Goal: Task Accomplishment & Management: Manage account settings

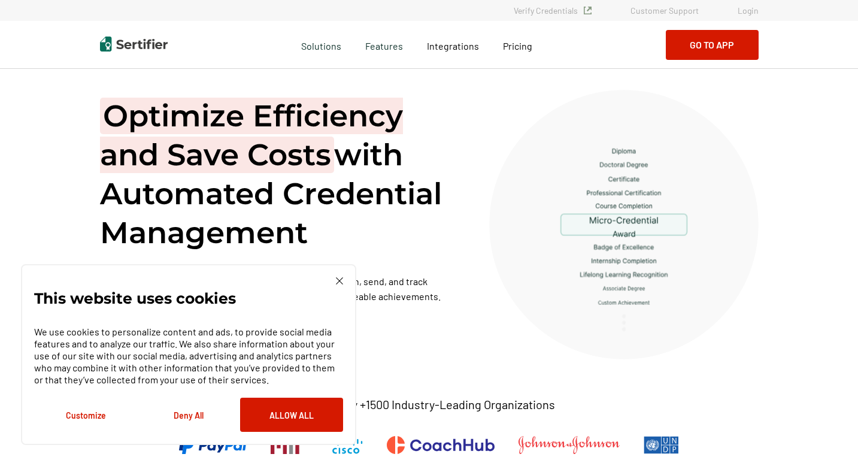
click at [748, 10] on link "Login" at bounding box center [748, 10] width 21 height 10
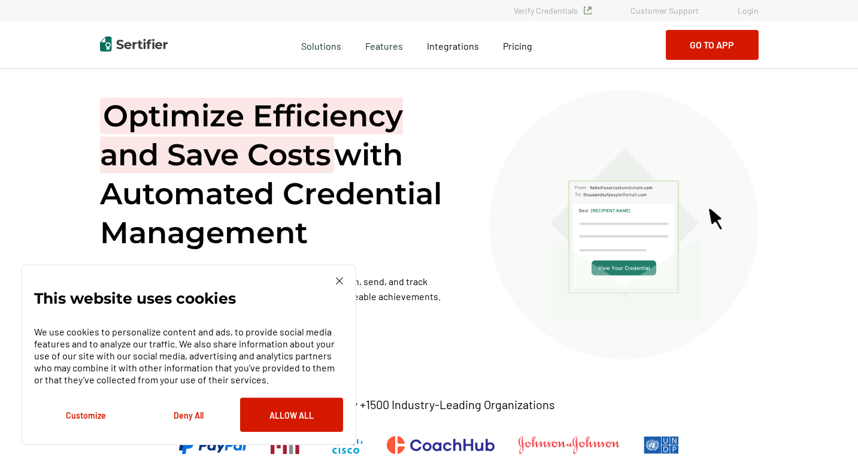
click at [754, 10] on link "Login" at bounding box center [748, 10] width 21 height 10
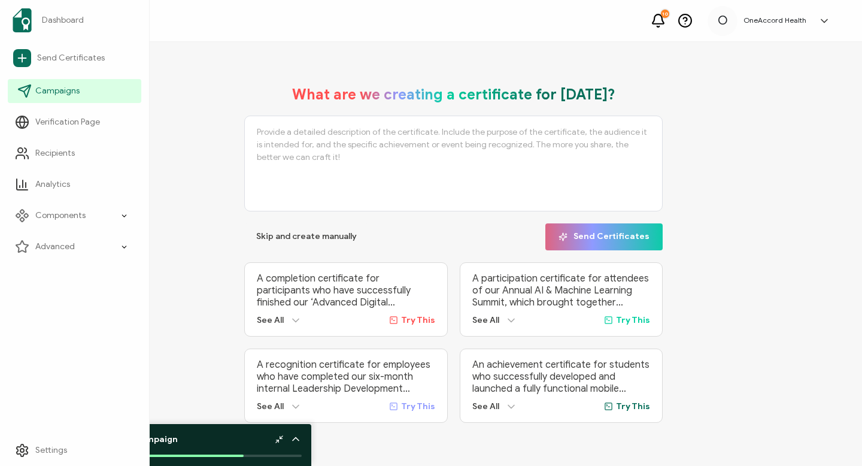
click at [62, 89] on span "Campaigns" at bounding box center [57, 91] width 44 height 12
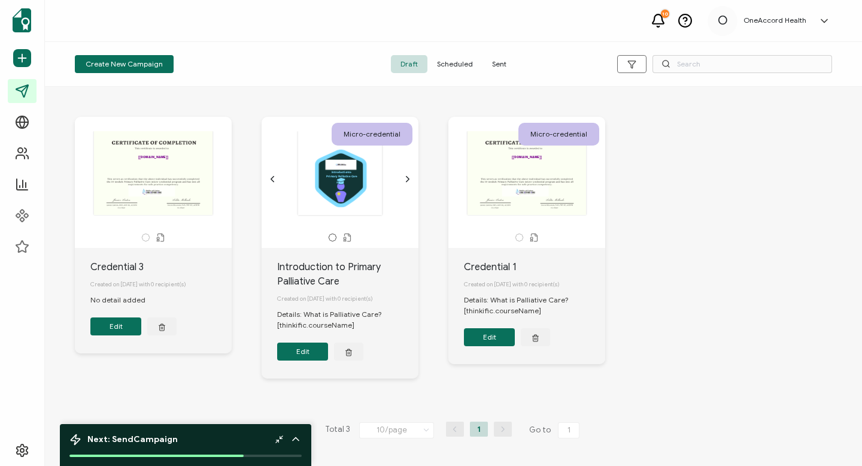
click at [346, 181] on div ".uuid-a2266d8d-2533-48ea-8c95-b82d1261961c{}.uuid-e85ab5fe-b955-4eb5-8857-8b3e3…" at bounding box center [340, 173] width 126 height 85
click at [307, 356] on button "Edit" at bounding box center [302, 351] width 51 height 18
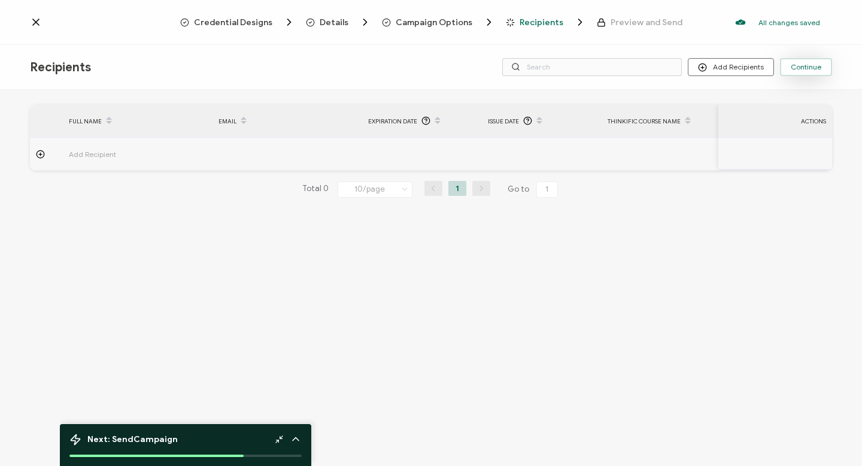
click at [803, 66] on span "Continue" at bounding box center [806, 66] width 31 height 7
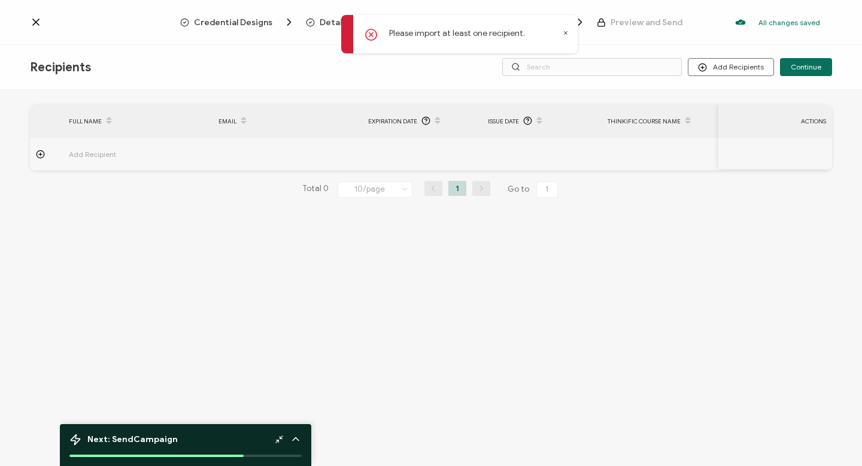
click at [368, 31] on icon at bounding box center [371, 34] width 11 height 11
click at [564, 34] on icon at bounding box center [566, 33] width 6 height 6
click at [648, 120] on div "Thinkific Course Name" at bounding box center [662, 121] width 120 height 20
click at [651, 121] on div "Thinkific Course Name" at bounding box center [662, 121] width 120 height 20
click at [686, 122] on icon at bounding box center [688, 124] width 6 height 6
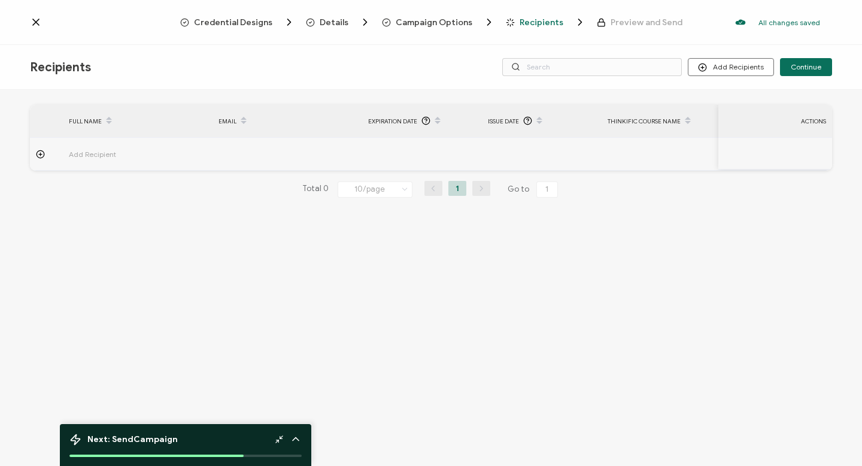
click at [686, 122] on icon at bounding box center [688, 124] width 6 height 6
click at [75, 154] on span "Add Recipient" at bounding box center [126, 154] width 114 height 14
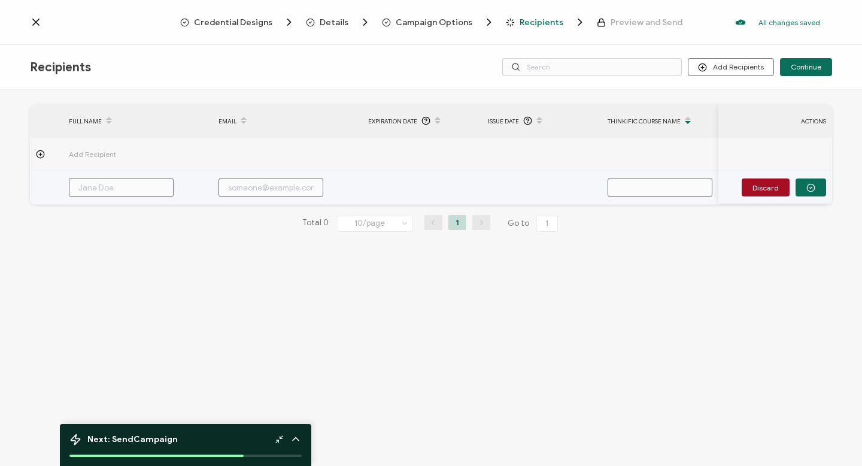
click at [90, 187] on input "text" at bounding box center [121, 187] width 105 height 19
type input "l"
type input "lo"
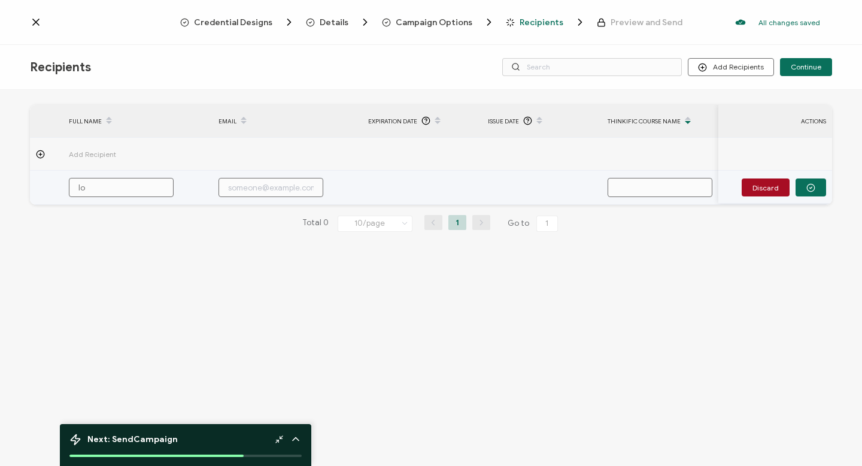
type input "lol"
type input "loli"
type input "lolit"
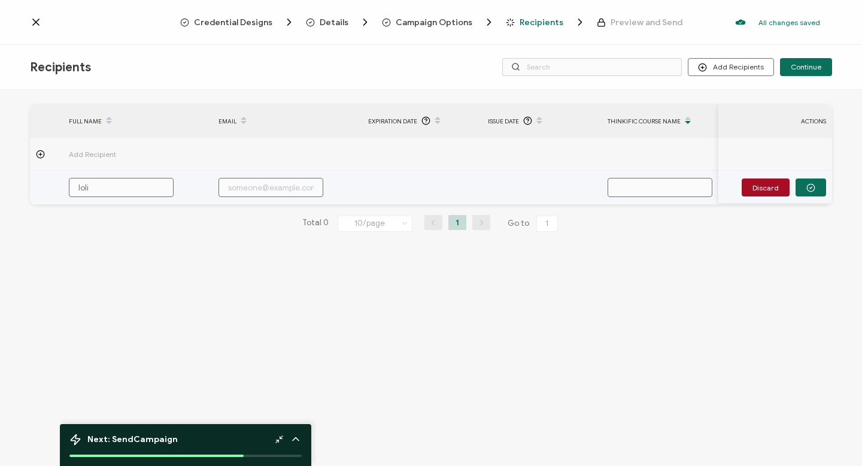
type input "lolit"
type input "lolita"
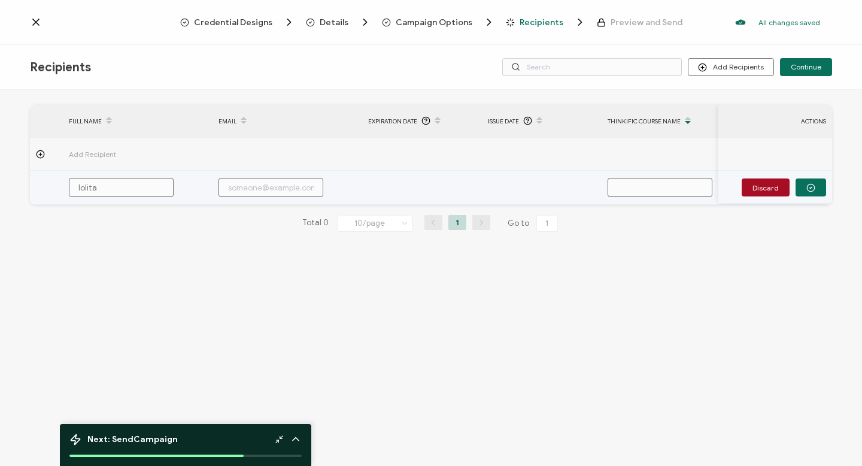
type input "lolita m"
type input "lolita me"
type input "[PERSON_NAME]"
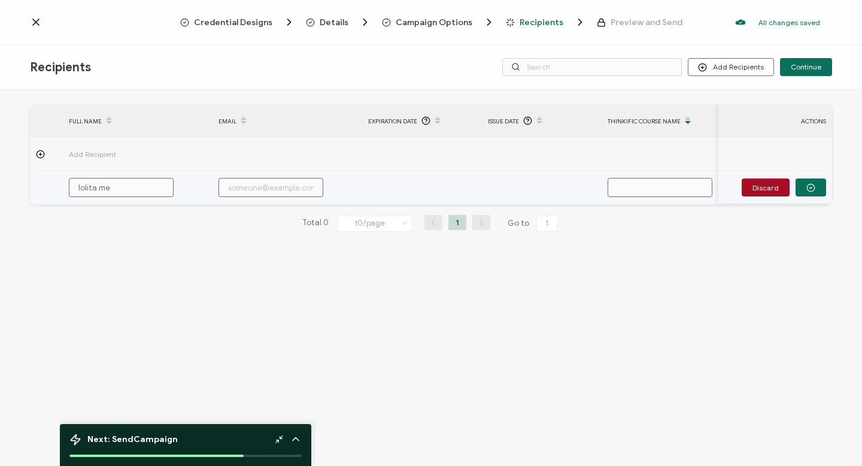
type input "[PERSON_NAME]"
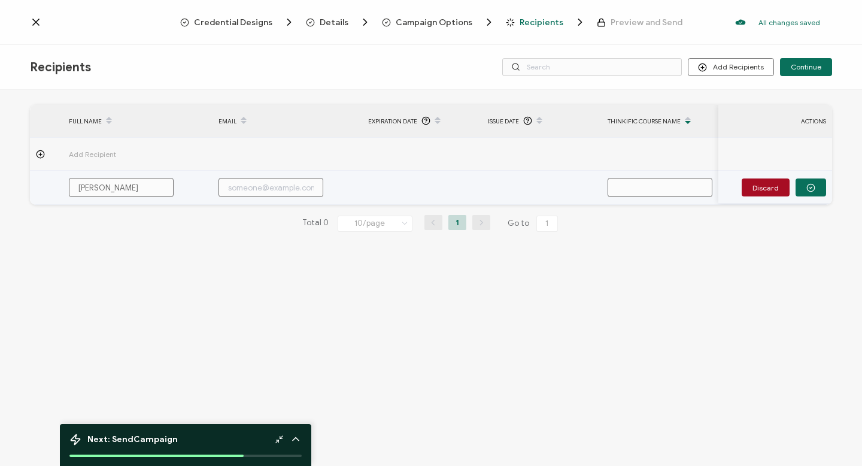
type input "[PERSON_NAME]"
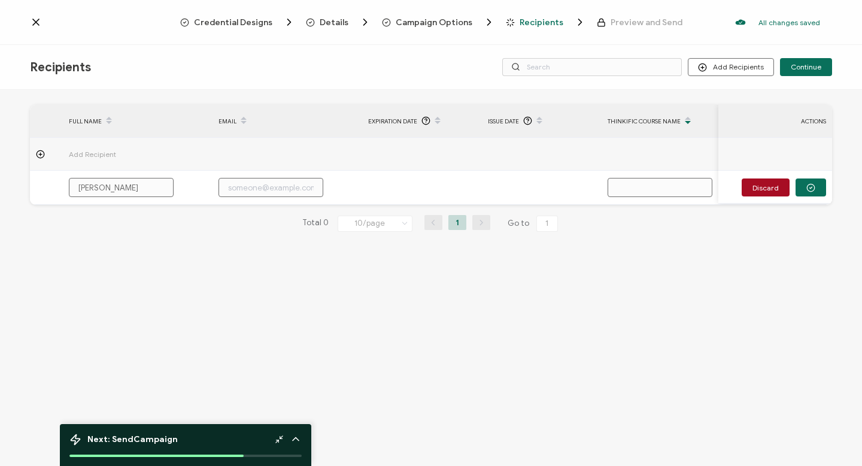
type input "[PERSON_NAME]"
click at [168, 233] on div "Total 0 10/page 10/page 20/page 50/page 100/page 1 Go to 1" at bounding box center [431, 223] width 802 height 19
click at [811, 118] on div "ACTIONS" at bounding box center [775, 121] width 114 height 14
click at [245, 21] on span "Credential Designs" at bounding box center [233, 22] width 78 height 9
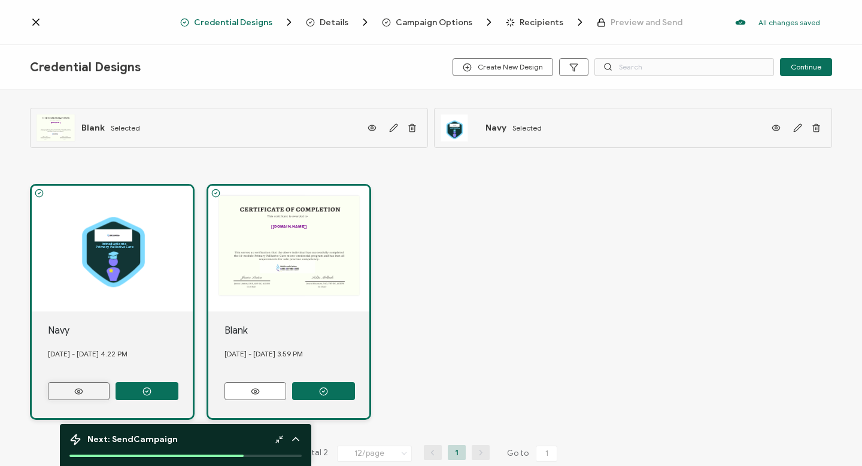
click at [84, 387] on icon at bounding box center [78, 391] width 15 height 9
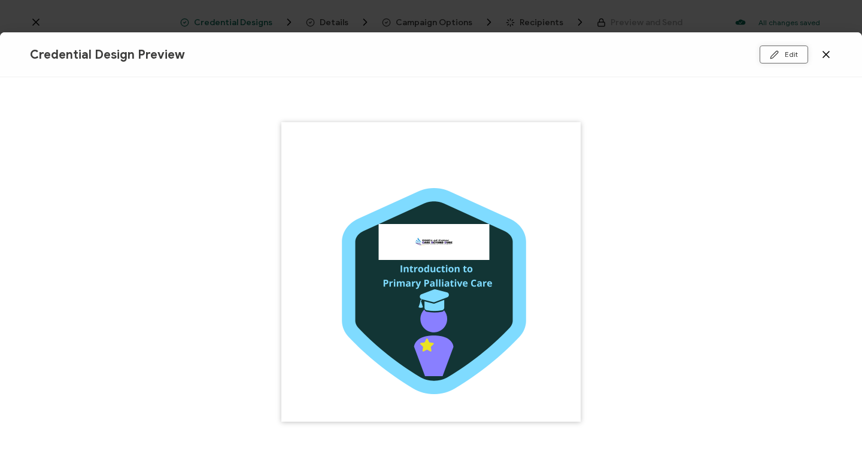
click at [782, 53] on button "Edit" at bounding box center [784, 55] width 48 height 18
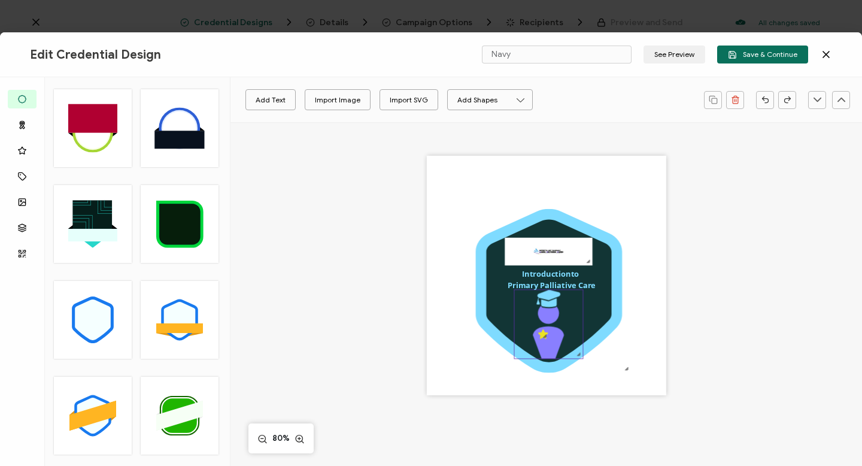
click at [552, 321] on icon at bounding box center [548, 332] width 31 height 53
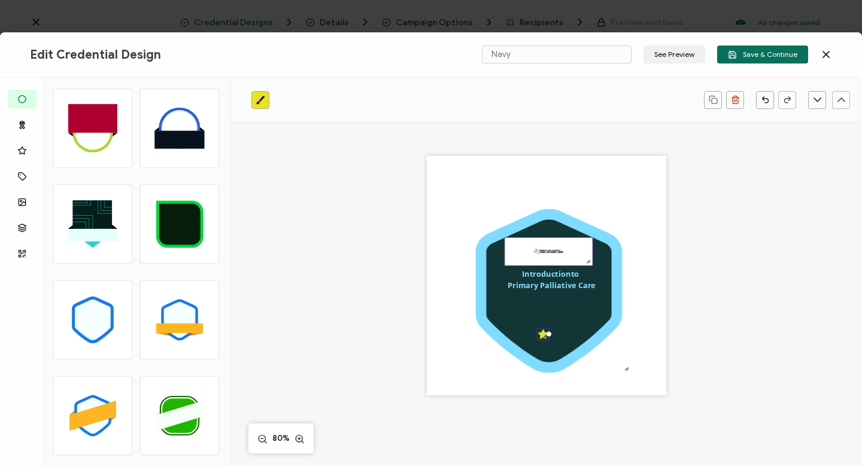
click at [554, 255] on img at bounding box center [548, 252] width 87 height 28
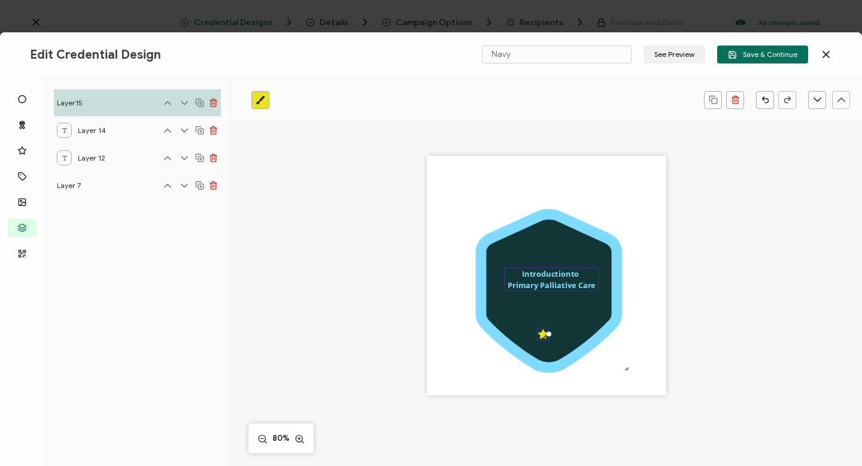
click at [550, 278] on div "Introduction to Primary Palliative Care" at bounding box center [552, 279] width 95 height 24
click at [542, 335] on div at bounding box center [545, 336] width 8 height 8
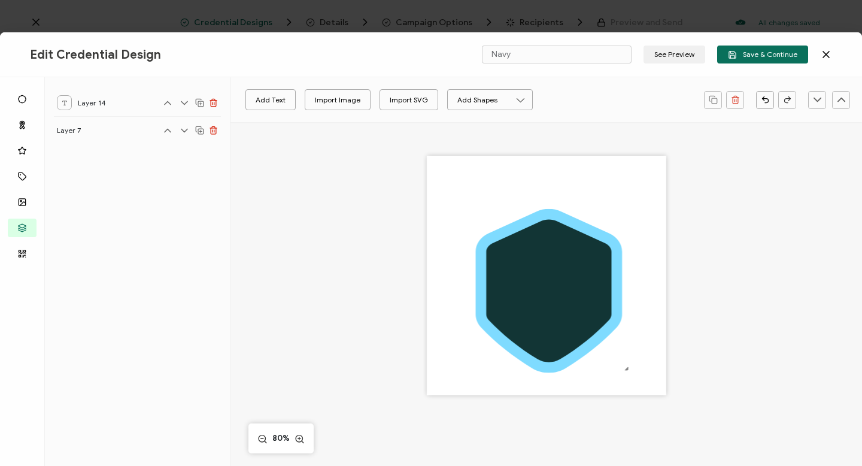
click at [214, 130] on line at bounding box center [214, 131] width 0 height 2
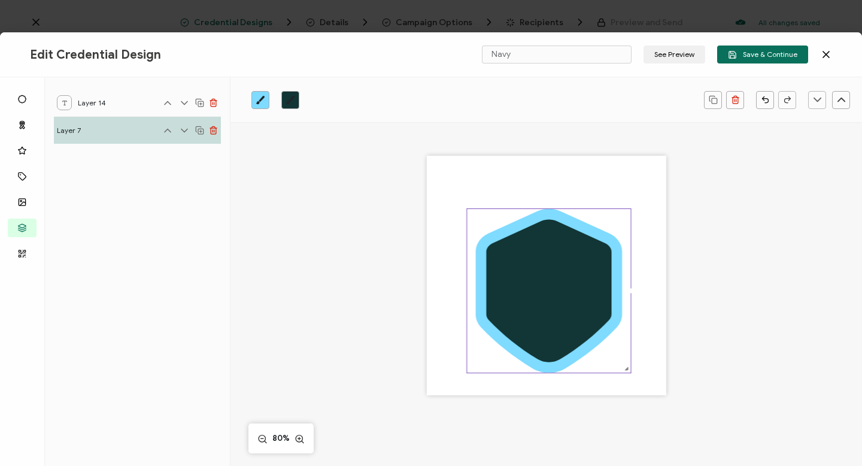
click at [214, 101] on icon at bounding box center [213, 101] width 7 height 0
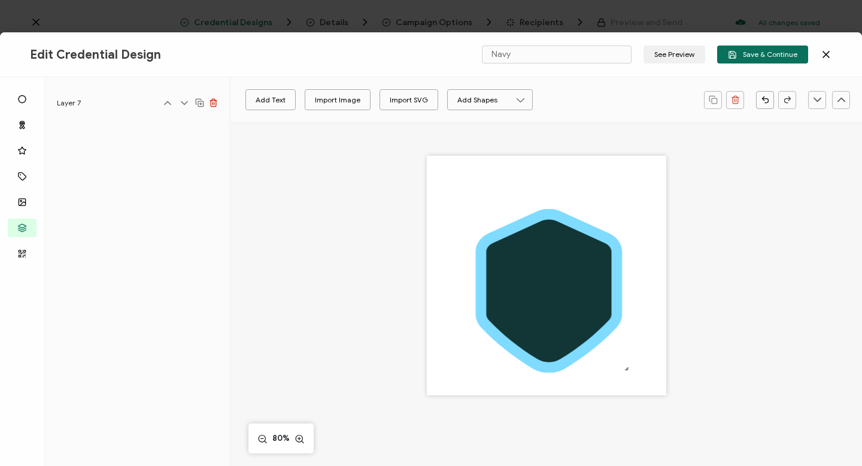
click at [213, 101] on icon at bounding box center [213, 101] width 7 height 0
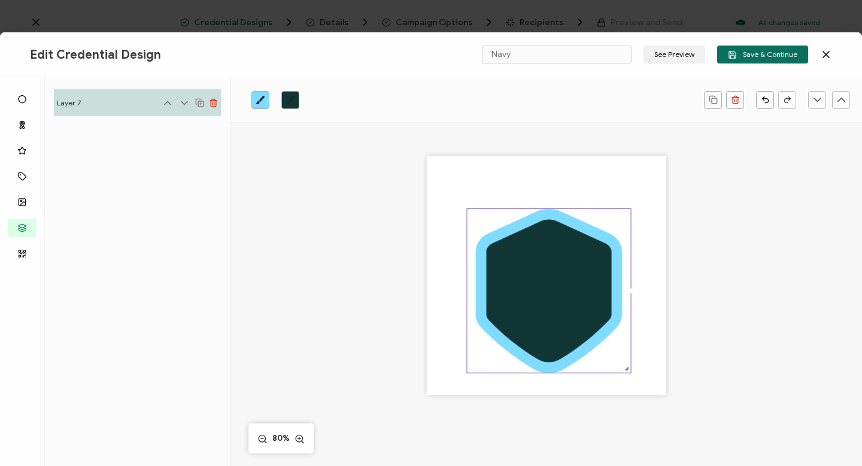
click at [213, 101] on icon at bounding box center [213, 102] width 9 height 9
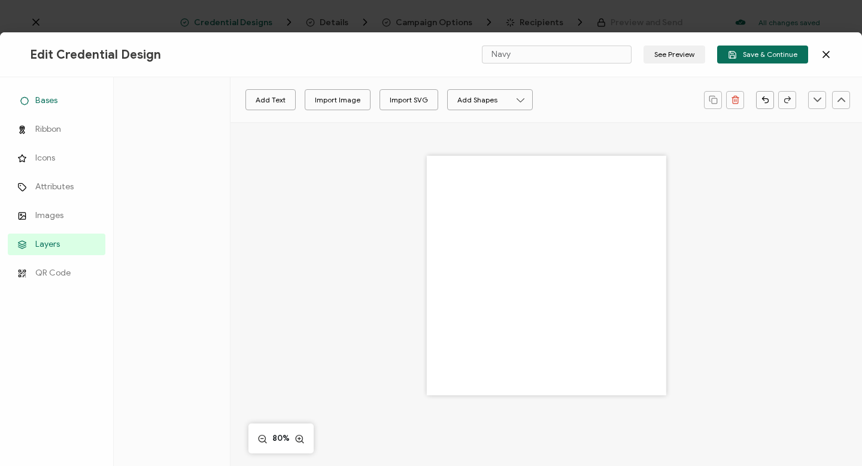
click at [46, 95] on span "Bases" at bounding box center [46, 101] width 22 height 12
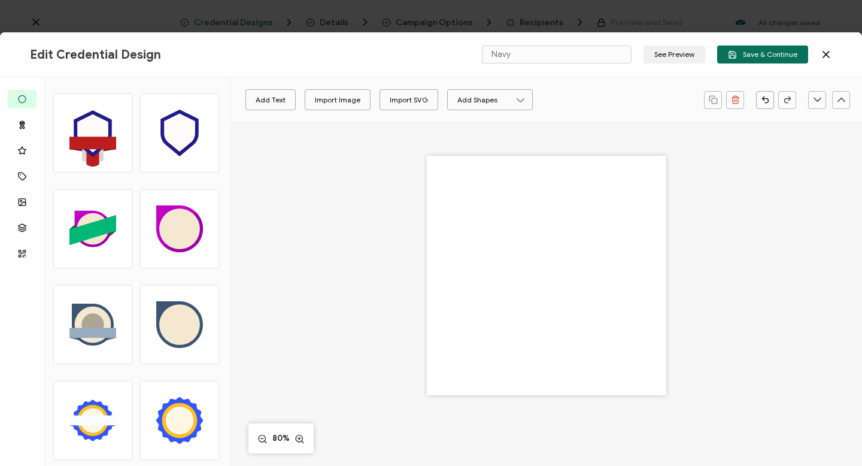
scroll to position [663, 0]
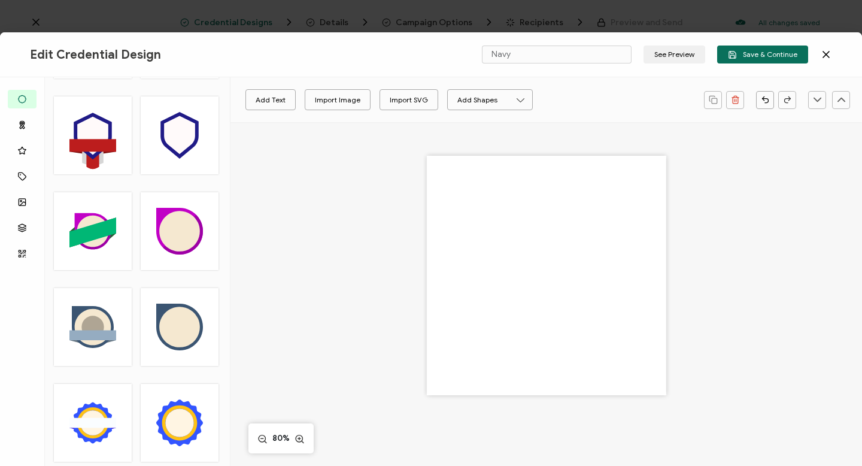
click at [101, 326] on circle at bounding box center [92, 327] width 22 height 22
type input "Fina"
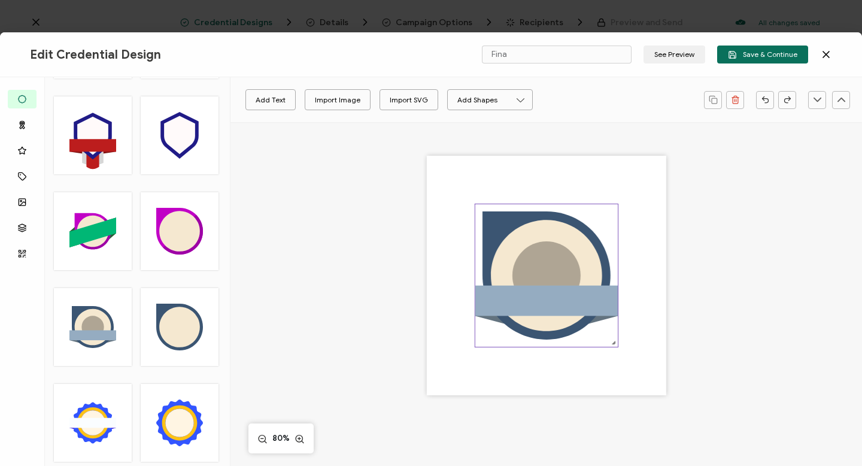
click at [497, 302] on rect at bounding box center [546, 301] width 142 height 31
click at [504, 258] on icon at bounding box center [546, 275] width 111 height 111
click at [351, 98] on icon "brush" at bounding box center [350, 100] width 8 height 8
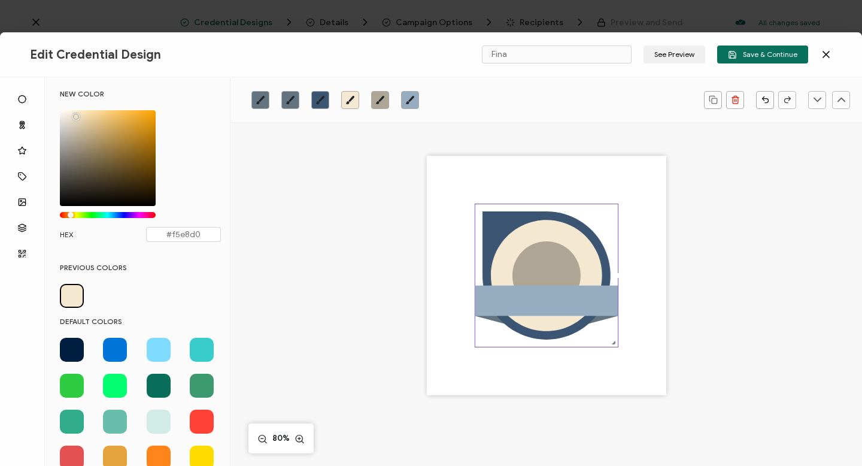
click at [156, 345] on span at bounding box center [159, 350] width 24 height 24
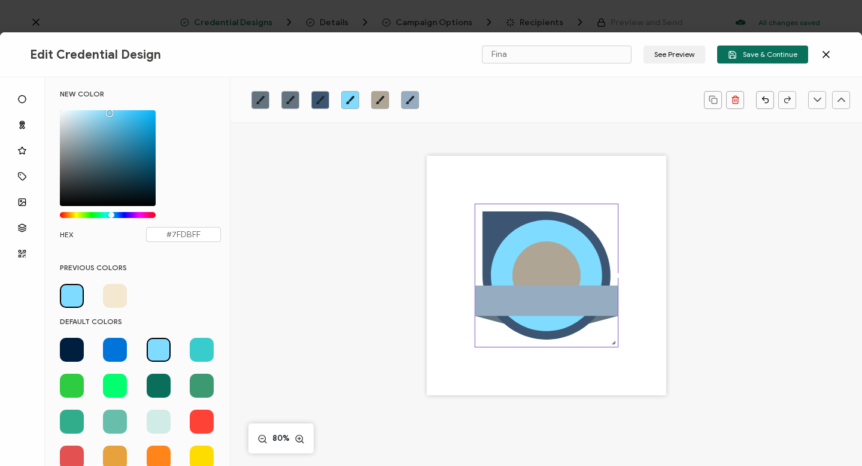
click at [538, 263] on circle at bounding box center [546, 275] width 68 height 68
click at [381, 101] on icon "brush" at bounding box center [380, 100] width 10 height 10
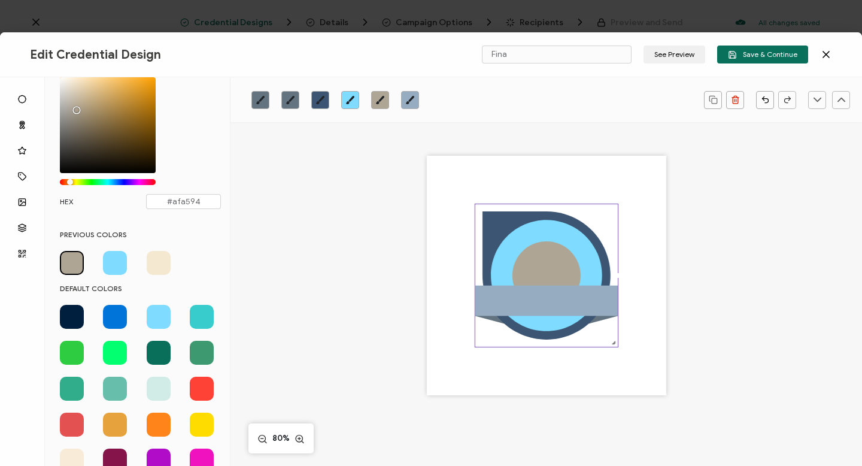
scroll to position [0, 0]
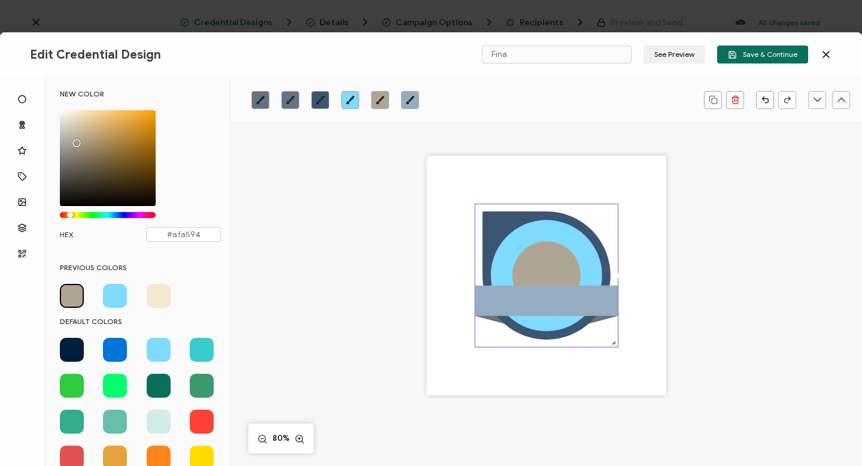
click at [155, 293] on span at bounding box center [159, 296] width 24 height 24
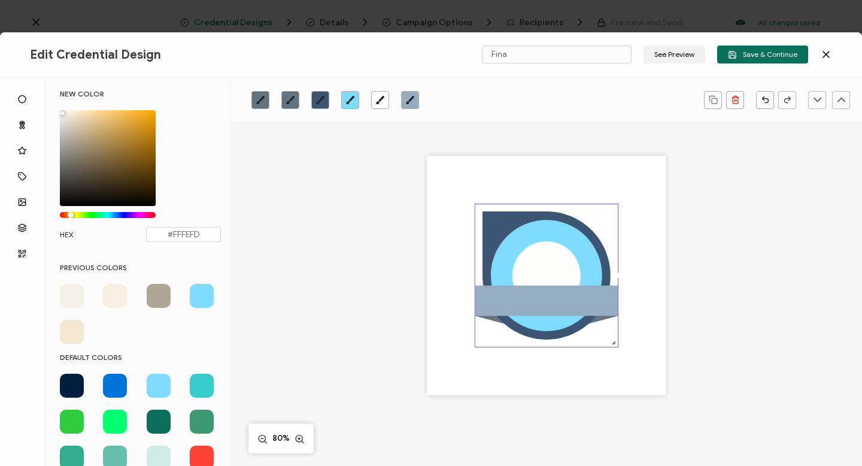
type input "#FFFFFF"
drag, startPoint x: 76, startPoint y: 116, endPoint x: 56, endPoint y: 110, distance: 20.6
click at [56, 110] on div "NEW COLOR #FFFFFF hex 255 r 255 g 255 b 1 a 39 h 0% s 100% l 1 a HEX #FFFFFF" at bounding box center [140, 171] width 179 height 165
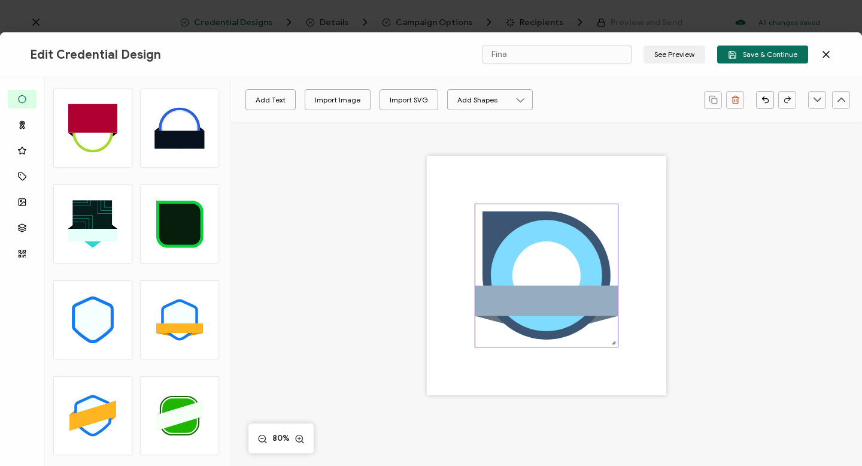
click at [512, 302] on rect at bounding box center [546, 301] width 142 height 31
click at [501, 303] on rect at bounding box center [546, 301] width 142 height 31
click at [289, 99] on icon "brush" at bounding box center [290, 100] width 8 height 8
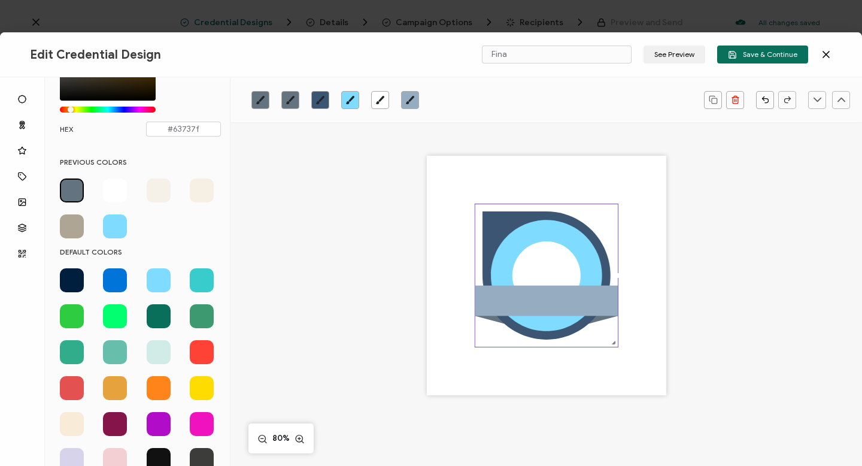
scroll to position [99, 0]
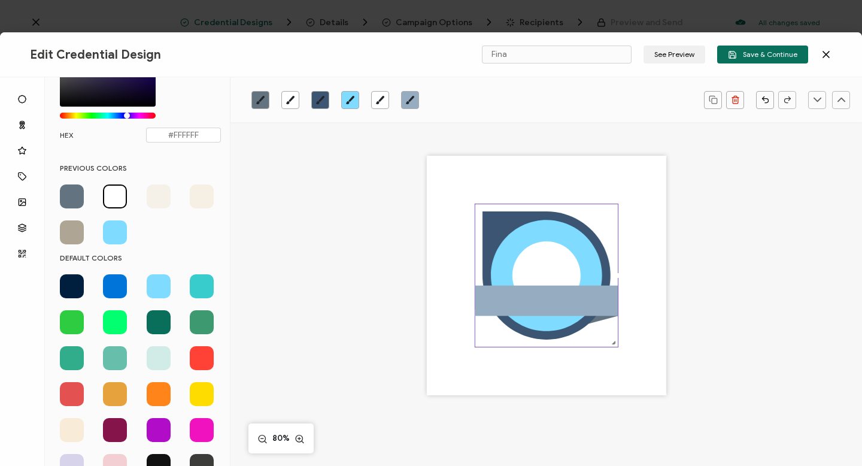
drag, startPoint x: 69, startPoint y: 114, endPoint x: 128, endPoint y: 116, distance: 58.1
click at [128, 116] on div "Chrome color picker" at bounding box center [127, 116] width 6 height 6
click at [125, 116] on div "Chrome color picker" at bounding box center [125, 116] width 6 height 6
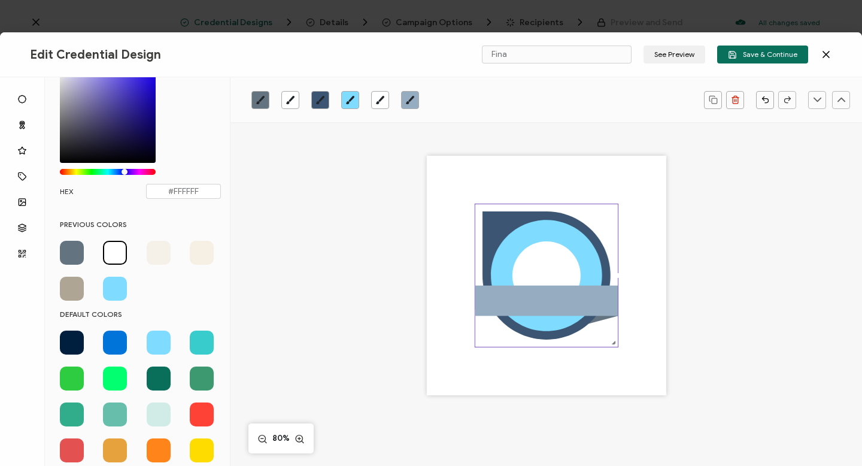
scroll to position [41, 0]
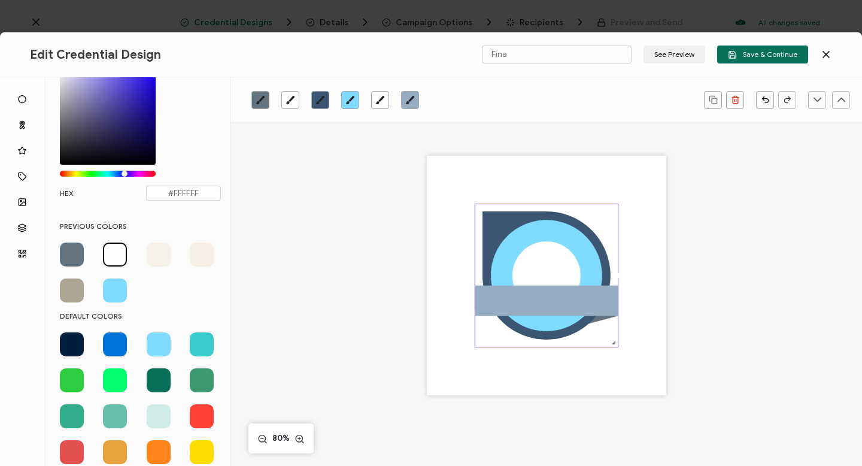
click at [123, 113] on div "Chrome color picker" at bounding box center [108, 117] width 96 height 96
click at [261, 97] on icon "brush" at bounding box center [261, 100] width 10 height 10
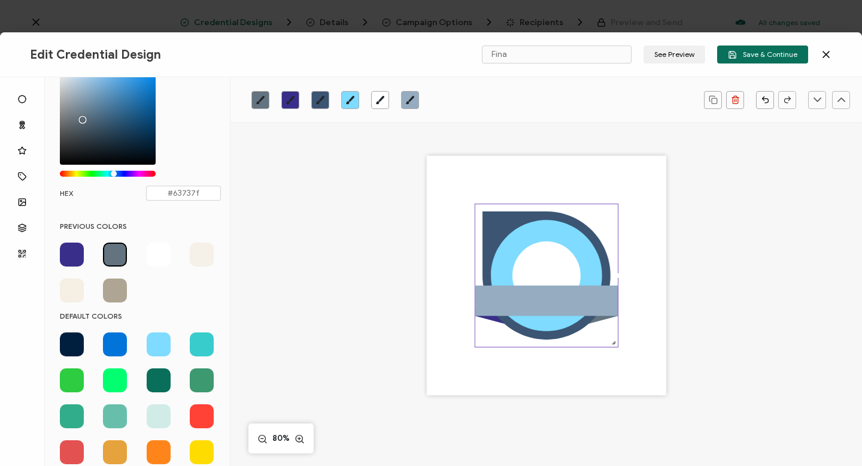
click at [70, 253] on span at bounding box center [72, 254] width 24 height 24
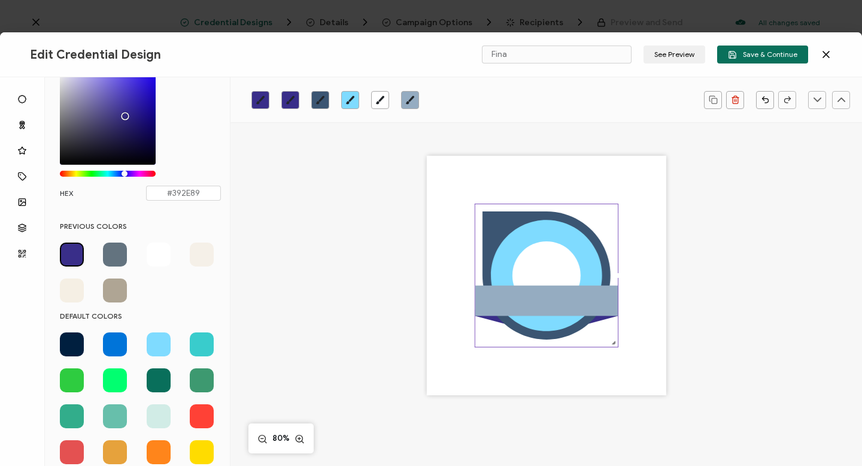
click at [493, 303] on rect at bounding box center [546, 301] width 142 height 31
click at [319, 96] on icon "brush" at bounding box center [321, 100] width 10 height 10
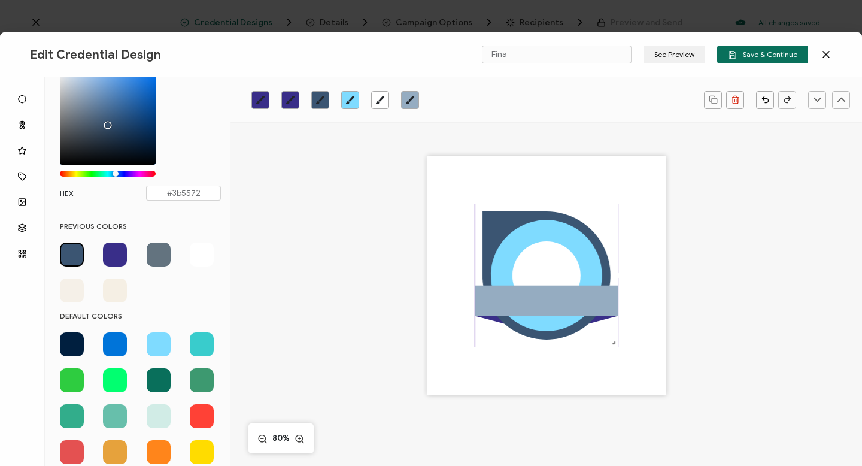
click at [114, 253] on span at bounding box center [115, 254] width 24 height 24
type input "#392E89"
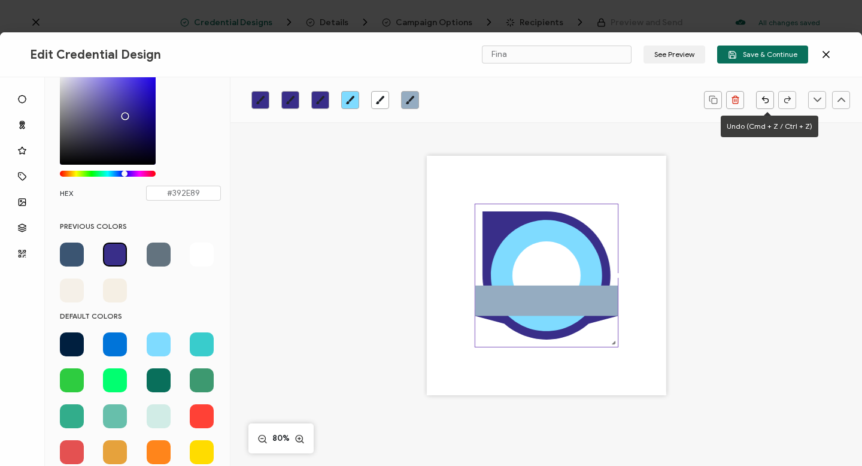
click at [766, 97] on icon "button" at bounding box center [765, 99] width 9 height 9
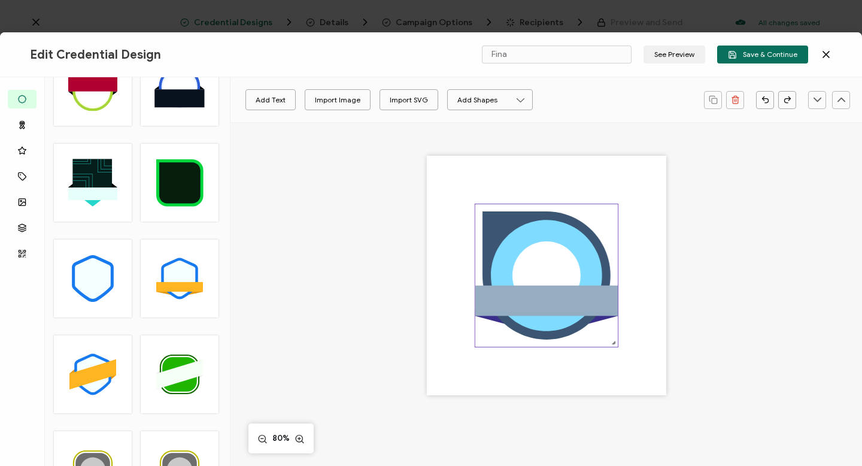
click at [495, 303] on rect at bounding box center [546, 301] width 142 height 31
click at [413, 97] on icon "brush" at bounding box center [410, 100] width 8 height 8
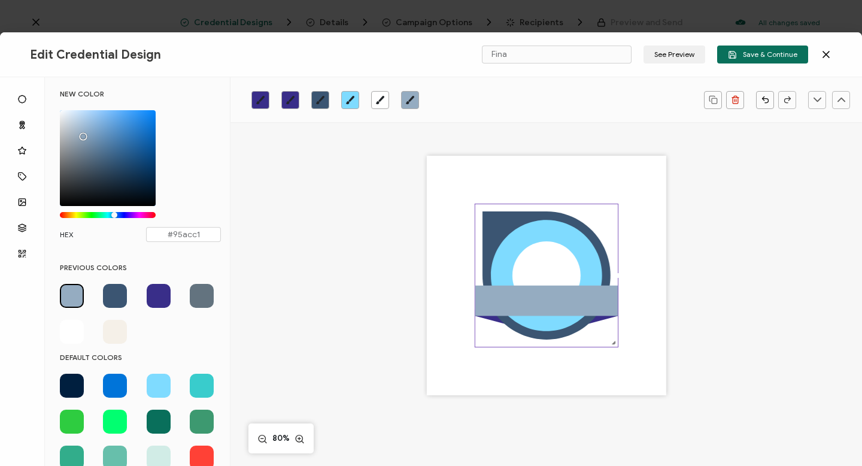
click at [154, 293] on span at bounding box center [159, 296] width 24 height 24
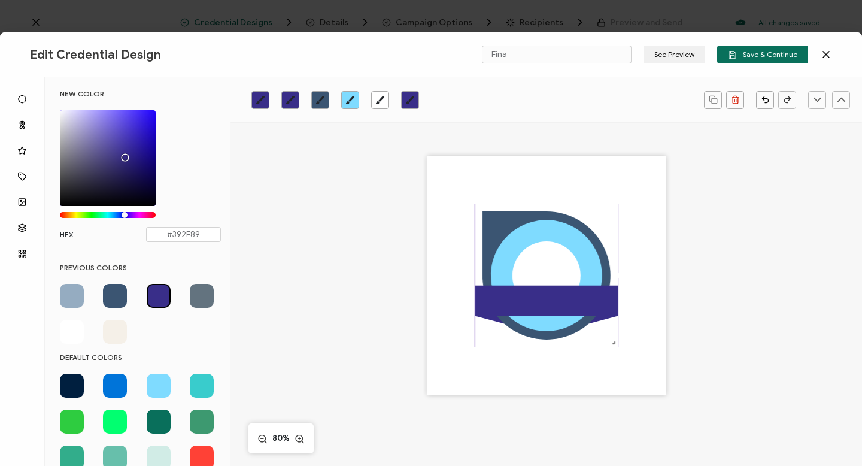
click at [495, 234] on icon at bounding box center [547, 276] width 128 height 128
click at [109, 383] on span at bounding box center [115, 386] width 24 height 24
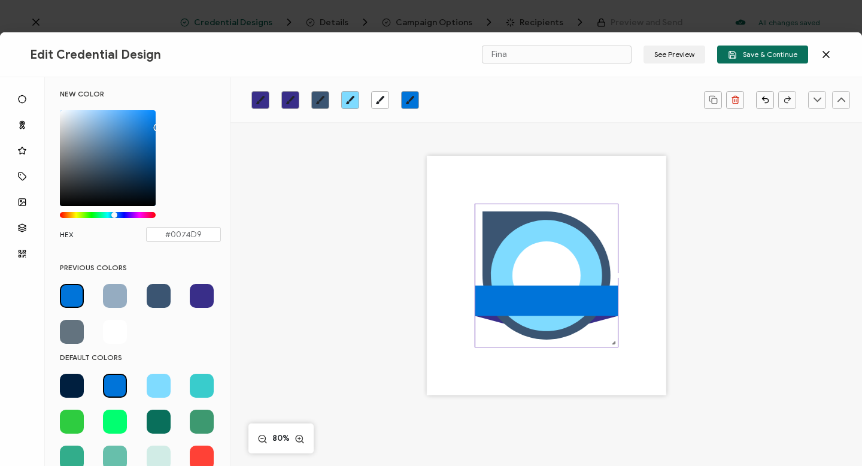
click at [409, 100] on icon "brush" at bounding box center [410, 100] width 8 height 8
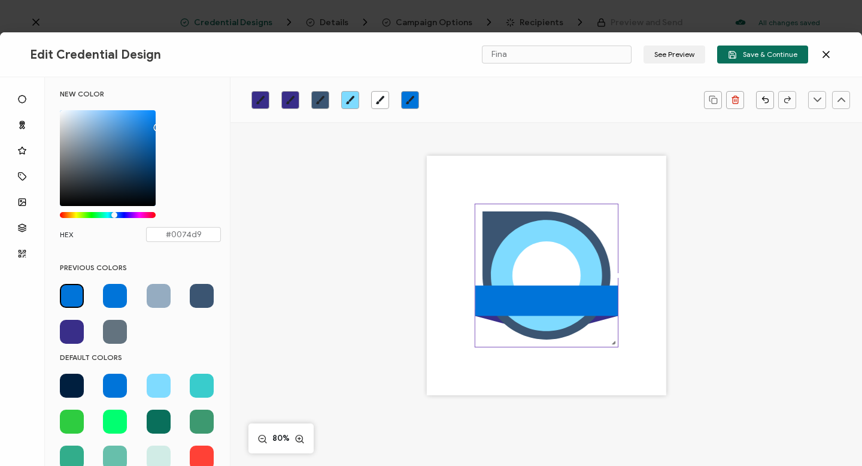
click at [72, 330] on span at bounding box center [72, 332] width 24 height 24
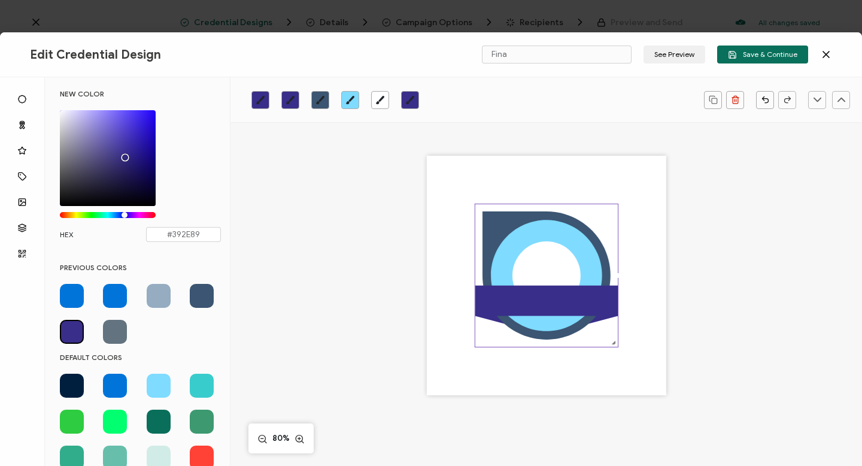
click at [495, 226] on icon at bounding box center [547, 276] width 128 height 128
click at [324, 98] on icon "brush" at bounding box center [321, 100] width 10 height 10
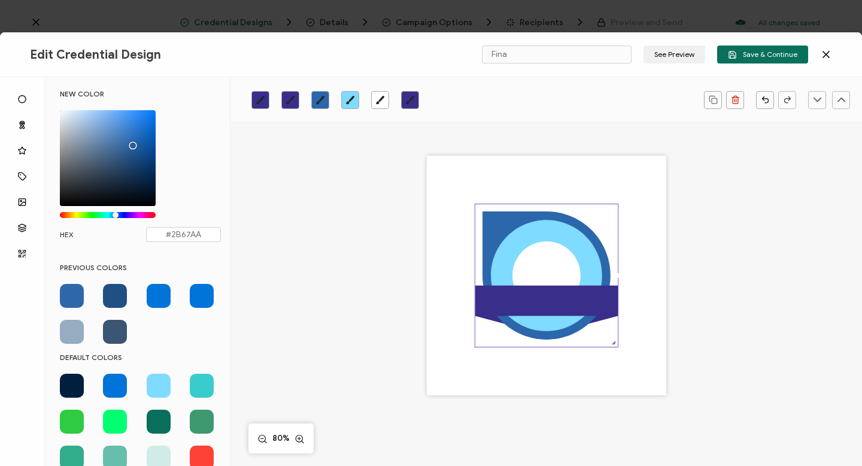
drag, startPoint x: 107, startPoint y: 164, endPoint x: 131, endPoint y: 142, distance: 31.8
click at [131, 142] on div "Chrome color picker" at bounding box center [133, 145] width 6 height 6
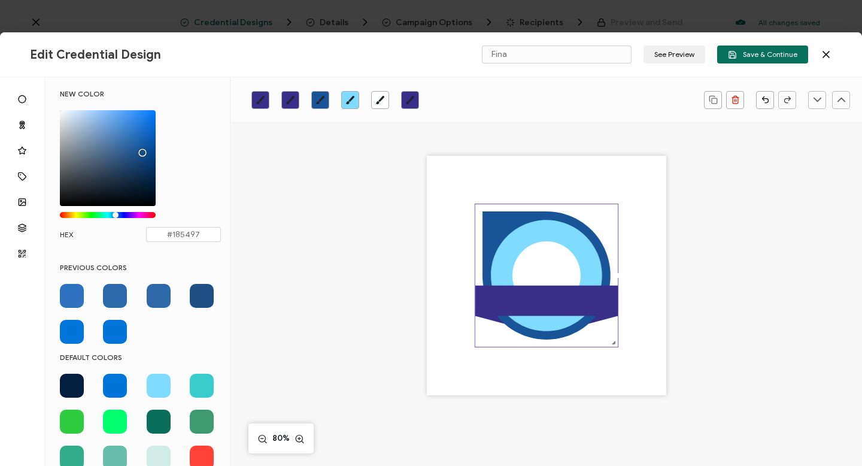
type input "#185395"
drag, startPoint x: 131, startPoint y: 142, endPoint x: 140, endPoint y: 150, distance: 12.3
click at [140, 150] on div "Chrome color picker" at bounding box center [142, 153] width 6 height 6
click at [321, 247] on div ".uuid-e0167db1-c400-465b-bddd-c50bfc339371{}.uuid-efc37302-9416-4d3d-8d4c-a6863…" at bounding box center [546, 292] width 505 height 340
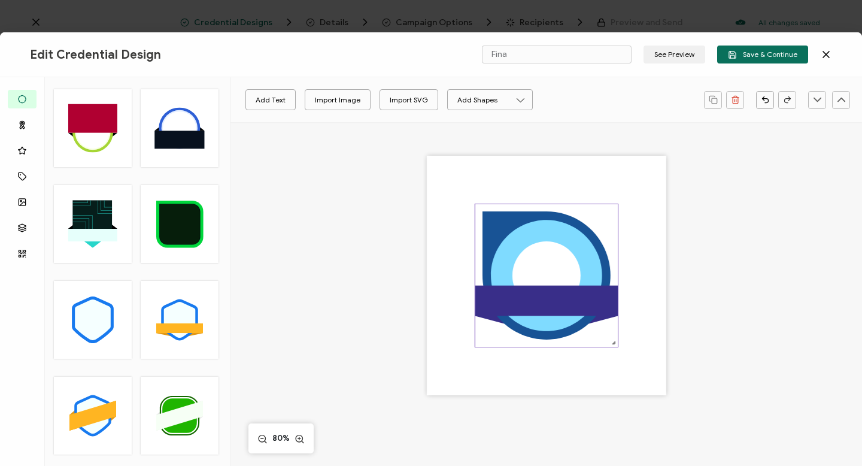
click at [495, 307] on rect at bounding box center [546, 301] width 142 height 31
click at [498, 304] on rect at bounding box center [546, 301] width 142 height 31
click at [538, 263] on circle at bounding box center [546, 275] width 68 height 68
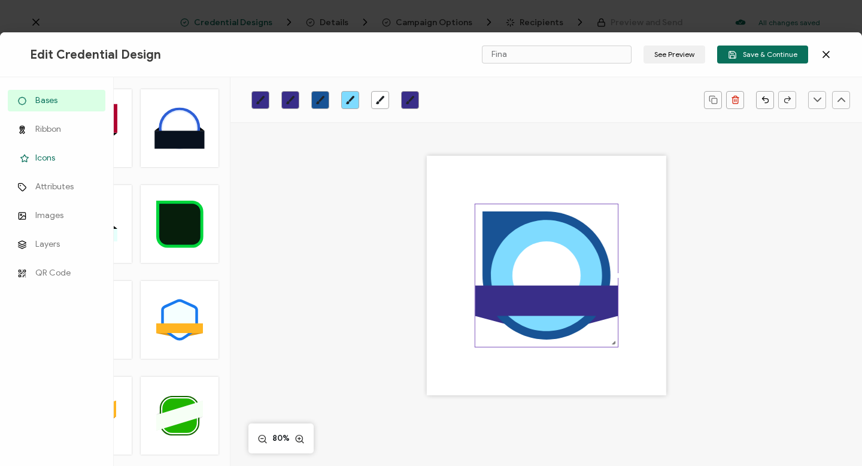
click at [47, 157] on span "Icons" at bounding box center [45, 158] width 20 height 12
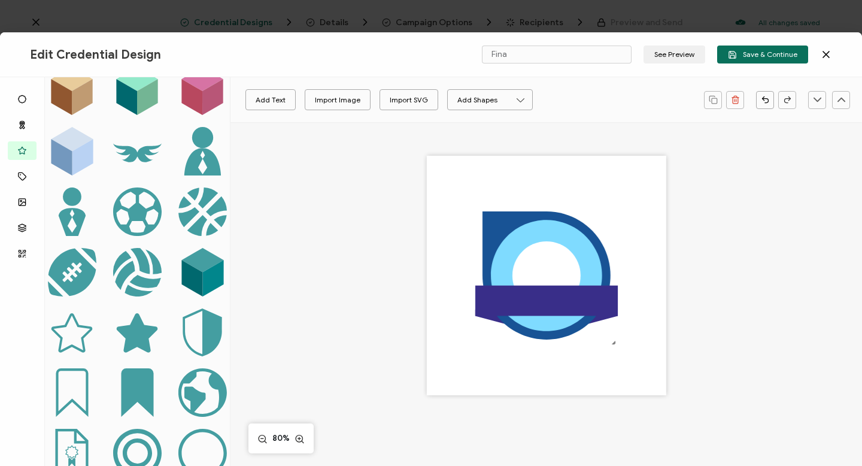
scroll to position [635, 0]
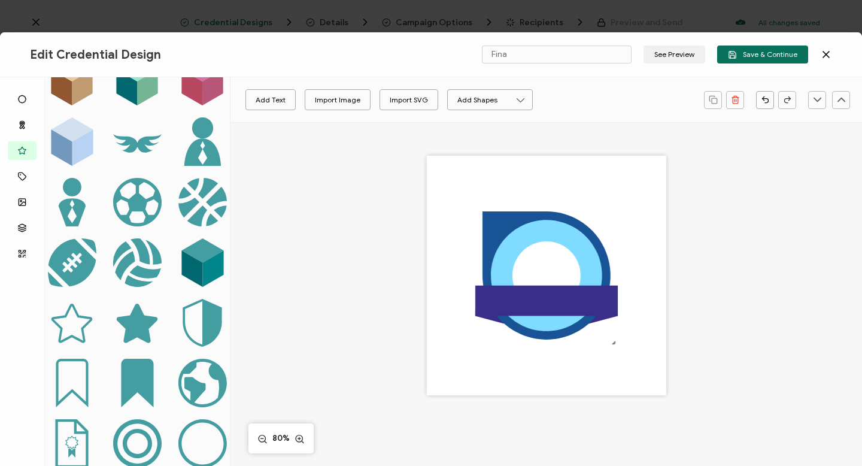
click at [133, 304] on icon at bounding box center [137, 324] width 41 height 40
drag, startPoint x: 481, startPoint y: 211, endPoint x: 544, endPoint y: 319, distance: 125.3
click at [544, 319] on icon at bounding box center [549, 324] width 20 height 19
click at [556, 323] on div at bounding box center [557, 322] width 5 height 5
click at [550, 326] on div at bounding box center [554, 329] width 8 height 8
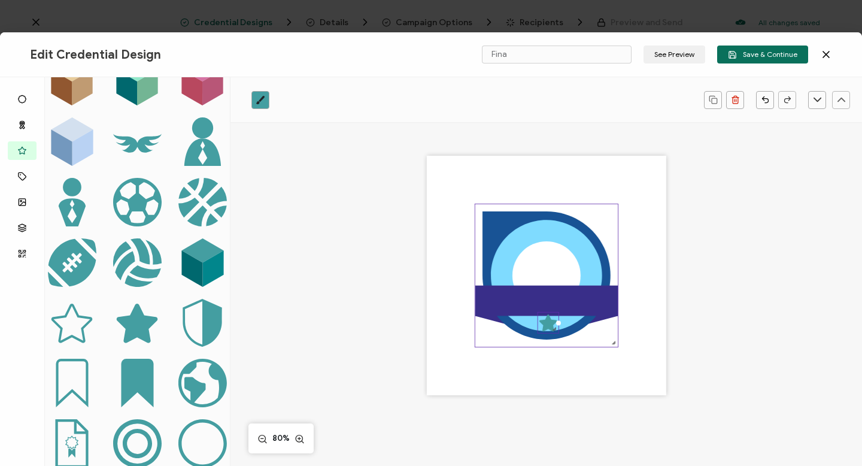
click at [557, 312] on rect at bounding box center [546, 301] width 142 height 31
click at [548, 327] on div ".preview .b37054bf-f39c-445c-aa52-1693ae915857{}" at bounding box center [549, 323] width 22 height 22
click at [556, 323] on div ".uuid-e0167db1-c400-465b-bddd-c50bfc339371{}.uuid-efc37302-9416-4d3d-8d4c-a6863…" at bounding box center [546, 275] width 239 height 239
drag, startPoint x: 542, startPoint y: 323, endPoint x: 548, endPoint y: 327, distance: 7.3
click at [548, 327] on div ".preview .b37054bf-f39c-445c-aa52-1693ae915857{}" at bounding box center [547, 321] width 19 height 19
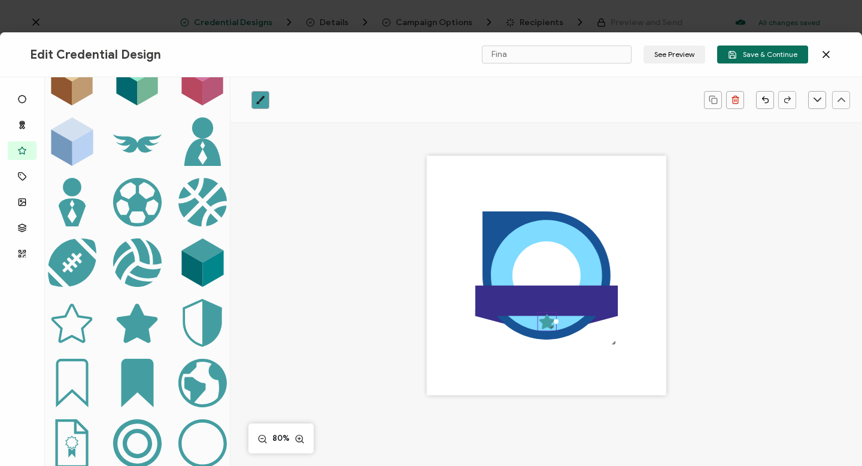
click at [548, 327] on div at bounding box center [552, 327] width 8 height 8
drag, startPoint x: 545, startPoint y: 318, endPoint x: 548, endPoint y: 327, distance: 9.9
click at [548, 327] on div ".preview .b37054bf-f39c-445c-aa52-1693ae915857{}" at bounding box center [547, 321] width 19 height 19
drag, startPoint x: 545, startPoint y: 321, endPoint x: 547, endPoint y: 327, distance: 6.8
click at [547, 327] on div ".preview .b37054bf-f39c-445c-aa52-1693ae915857{}" at bounding box center [547, 321] width 19 height 19
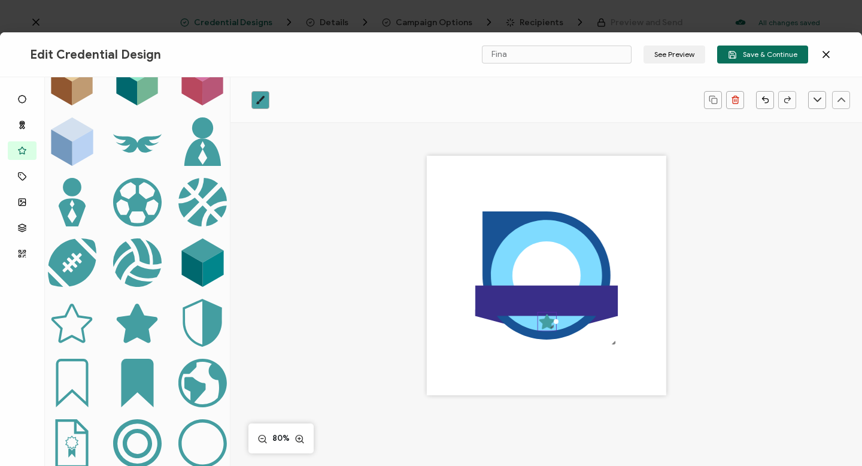
click at [545, 324] on icon at bounding box center [547, 321] width 16 height 15
click at [347, 260] on div ".uuid-e0167db1-c400-465b-bddd-c50bfc339371{}.uuid-efc37302-9416-4d3d-8d4c-a6863…" at bounding box center [546, 292] width 505 height 340
drag, startPoint x: 547, startPoint y: 325, endPoint x: 554, endPoint y: 329, distance: 8.8
click at [554, 329] on div at bounding box center [554, 329] width 8 height 8
click at [538, 329] on div ".preview .b37054bf-f39c-445c-aa52-1693ae915857{}" at bounding box center [549, 323] width 22 height 22
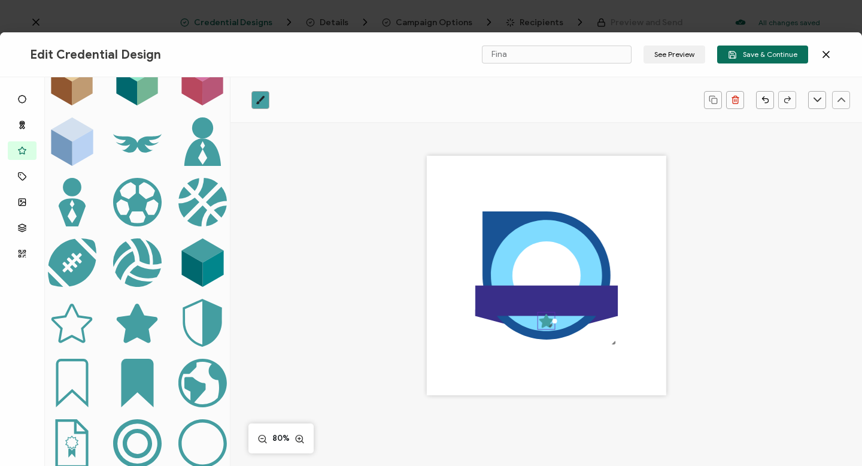
click at [553, 323] on div at bounding box center [554, 321] width 5 height 5
drag, startPoint x: 544, startPoint y: 319, endPoint x: 545, endPoint y: 326, distance: 6.6
click at [545, 326] on div ".preview .b37054bf-f39c-445c-aa52-1693ae915857{}" at bounding box center [547, 321] width 18 height 18
click at [545, 317] on icon at bounding box center [546, 321] width 14 height 14
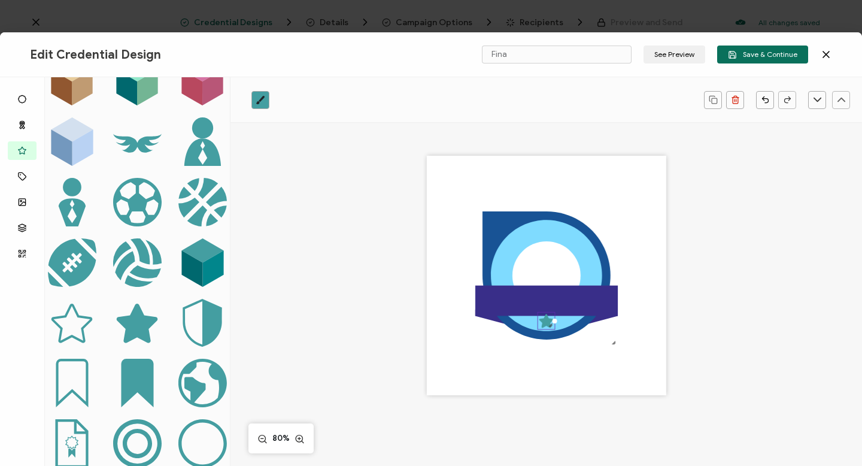
drag, startPoint x: 544, startPoint y: 320, endPoint x: 545, endPoint y: 330, distance: 9.6
click at [545, 330] on div ".preview .b37054bf-f39c-445c-aa52-1693ae915857{}" at bounding box center [547, 321] width 18 height 18
click at [548, 324] on div ".preview .b37054bf-f39c-445c-aa52-1693ae915857{}" at bounding box center [547, 321] width 18 height 18
click at [548, 324] on div at bounding box center [551, 325] width 8 height 8
click at [545, 320] on icon at bounding box center [546, 321] width 14 height 14
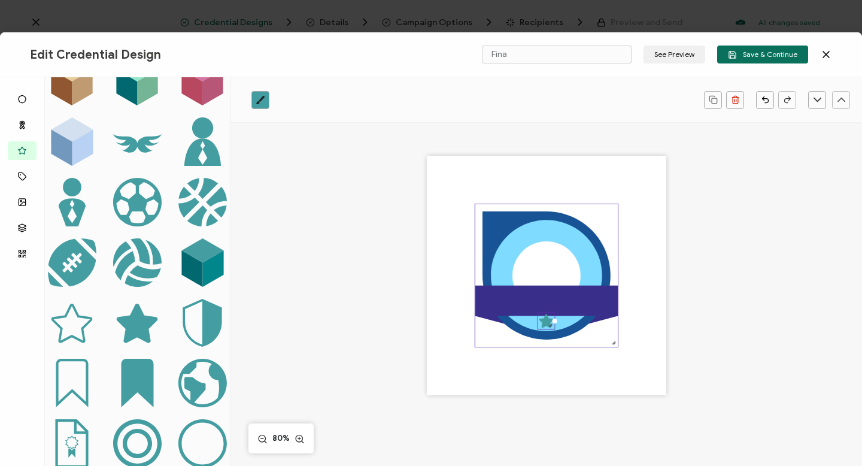
click at [543, 308] on rect at bounding box center [546, 301] width 142 height 31
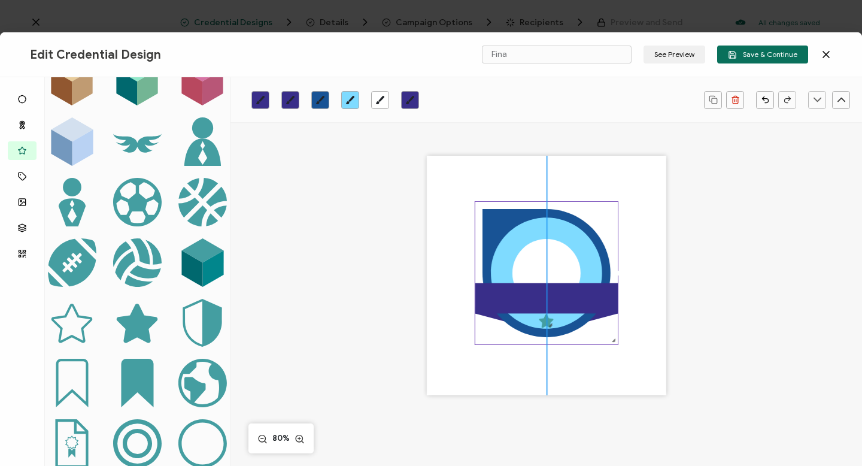
click at [543, 305] on rect at bounding box center [546, 298] width 142 height 31
click at [547, 322] on div at bounding box center [551, 325] width 8 height 8
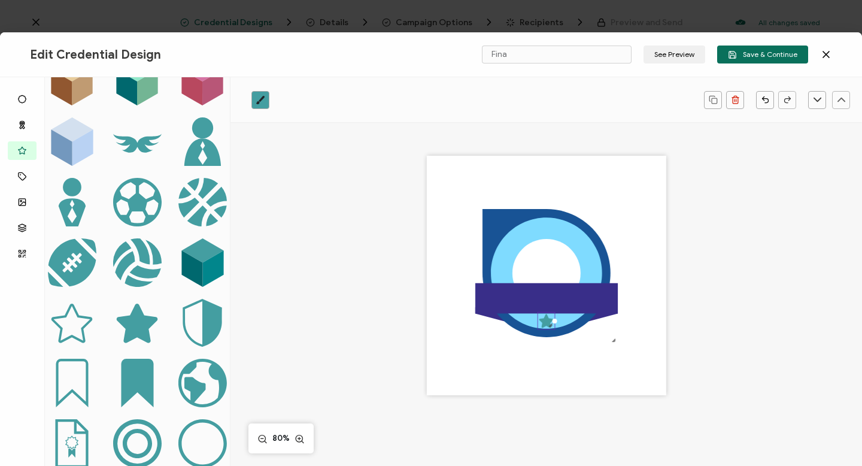
click at [265, 102] on link at bounding box center [260, 100] width 18 height 18
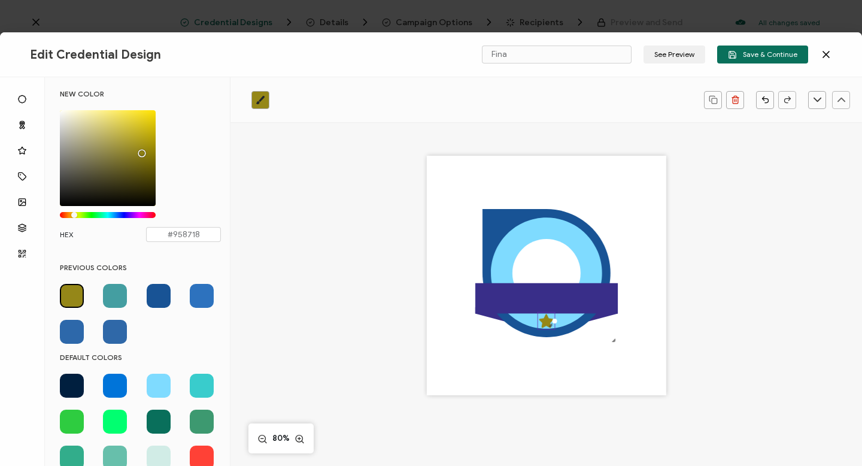
drag, startPoint x: 116, startPoint y: 216, endPoint x: 76, endPoint y: 218, distance: 39.6
click at [75, 217] on div "Chrome color picker" at bounding box center [74, 215] width 6 height 6
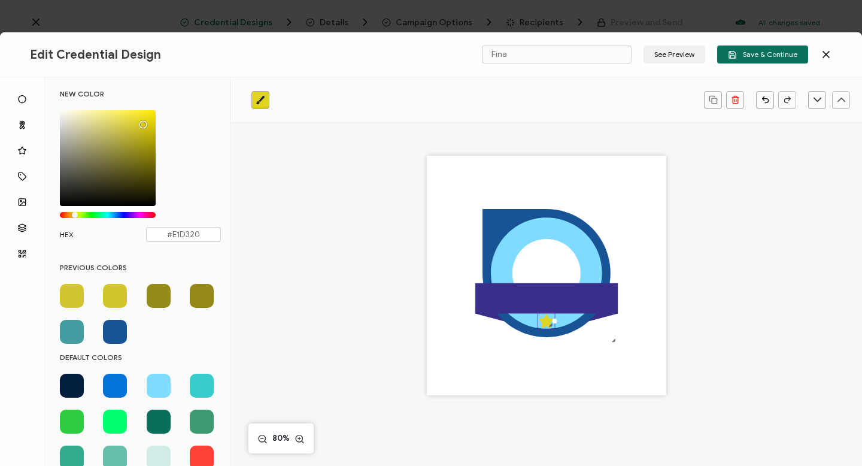
drag, startPoint x: 142, startPoint y: 148, endPoint x: 141, endPoint y: 122, distance: 26.4
click at [141, 122] on div "Chrome color picker" at bounding box center [108, 158] width 96 height 96
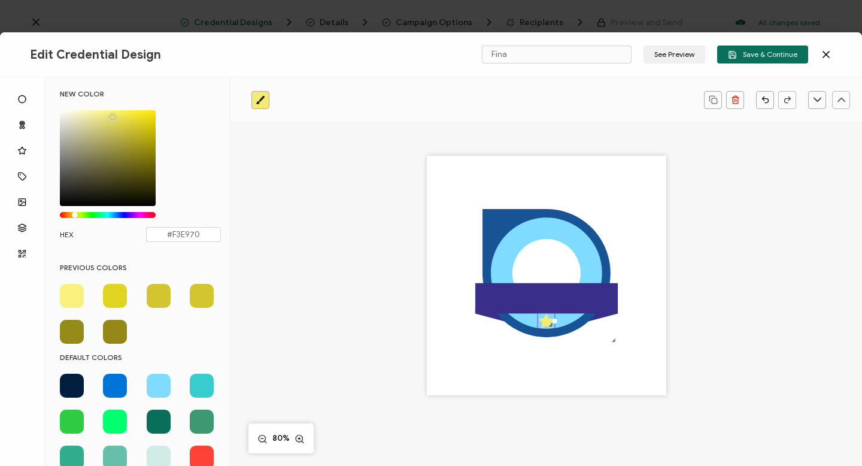
type input "#F3E96F"
drag, startPoint x: 141, startPoint y: 122, endPoint x: 112, endPoint y: 115, distance: 30.1
click at [112, 115] on div "Chrome color picker" at bounding box center [114, 118] width 6 height 6
click at [332, 325] on div ".uuid-e0167db1-c400-465b-bddd-c50bfc339371{}.uuid-efc37302-9416-4d3d-8d4c-a6863…" at bounding box center [546, 292] width 505 height 340
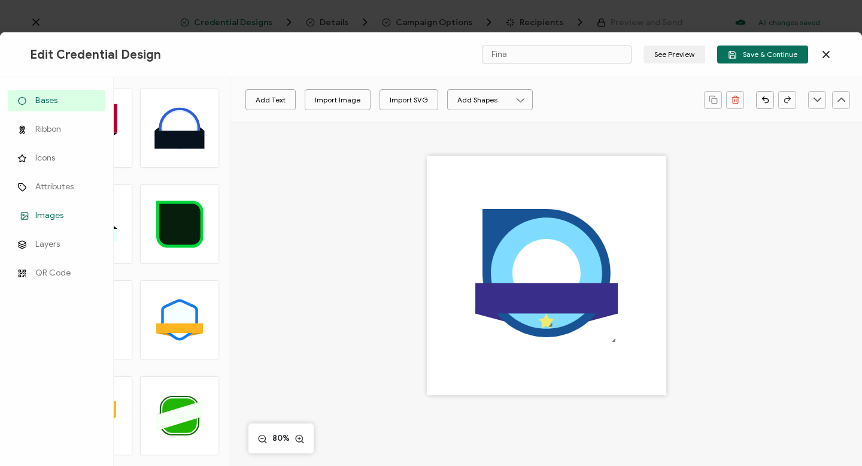
click at [49, 214] on span "Images" at bounding box center [49, 216] width 28 height 12
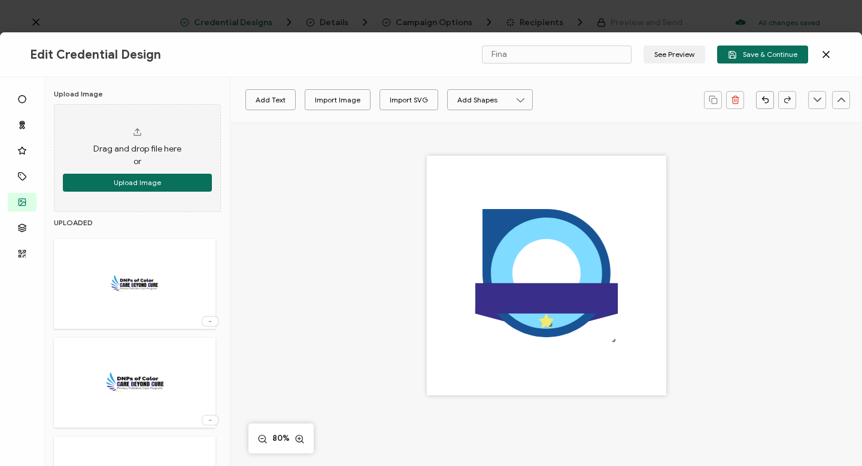
click at [135, 372] on img at bounding box center [134, 383] width 138 height 78
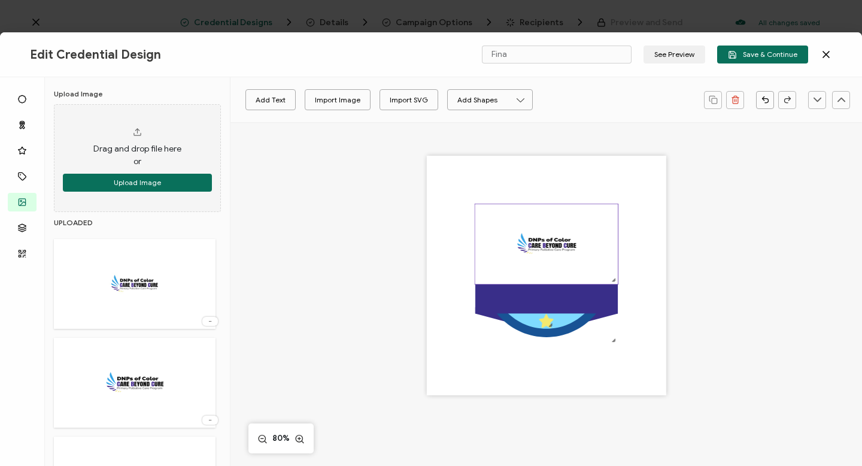
click at [542, 247] on img at bounding box center [546, 244] width 142 height 80
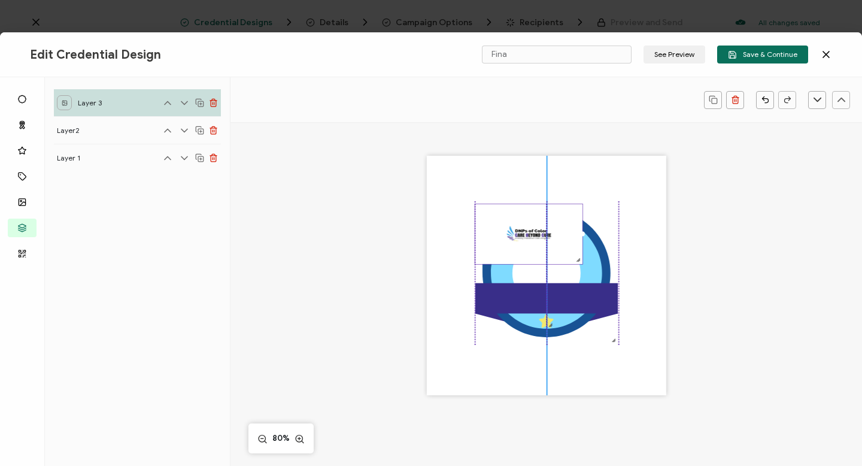
drag, startPoint x: 614, startPoint y: 281, endPoint x: 568, endPoint y: 257, distance: 52.5
click at [568, 257] on div at bounding box center [529, 234] width 108 height 60
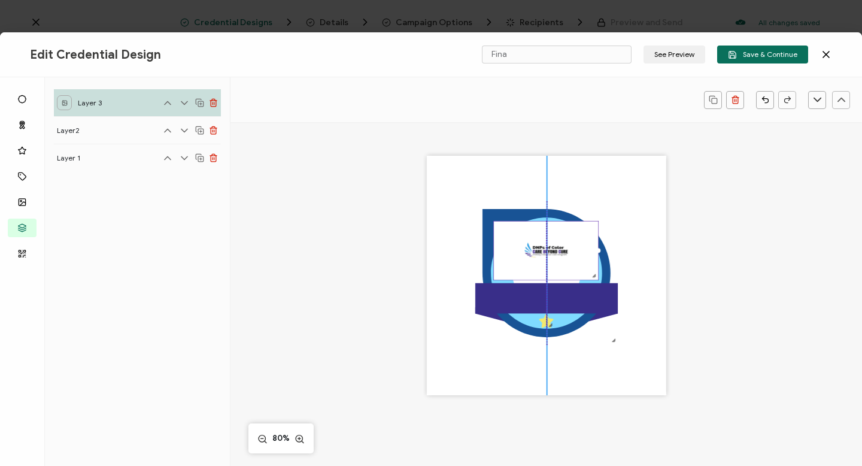
drag, startPoint x: 474, startPoint y: 204, endPoint x: 495, endPoint y: 221, distance: 26.8
click at [495, 221] on div at bounding box center [545, 250] width 105 height 59
drag, startPoint x: 595, startPoint y: 250, endPoint x: 572, endPoint y: 254, distance: 23.6
click at [572, 254] on div at bounding box center [536, 250] width 86 height 59
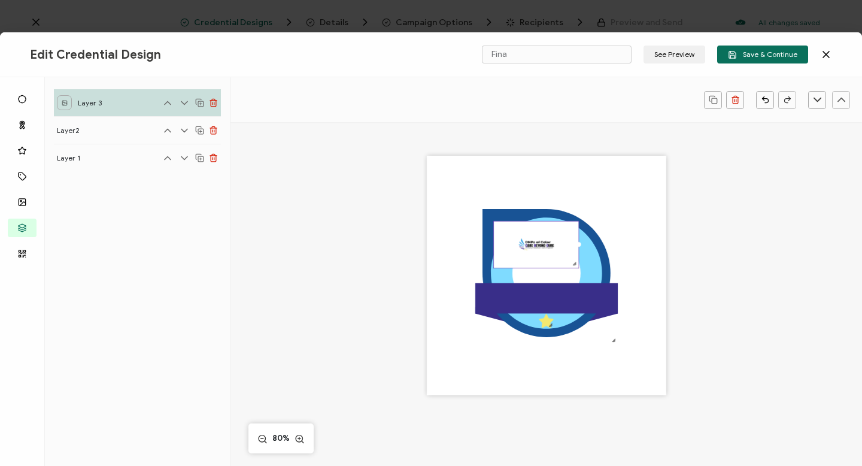
drag, startPoint x: 543, startPoint y: 278, endPoint x: 544, endPoint y: 266, distance: 12.6
click at [544, 266] on div at bounding box center [536, 244] width 86 height 47
drag, startPoint x: 577, startPoint y: 243, endPoint x: 565, endPoint y: 246, distance: 12.3
click at [565, 246] on div at bounding box center [567, 244] width 5 height 5
drag, startPoint x: 562, startPoint y: 264, endPoint x: 547, endPoint y: 250, distance: 20.3
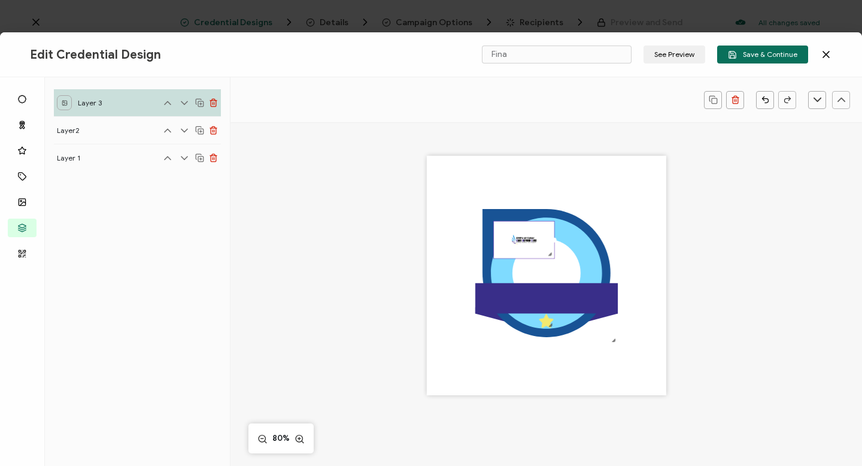
click at [547, 250] on div at bounding box center [550, 254] width 8 height 8
click at [542, 241] on img at bounding box center [524, 240] width 60 height 37
click at [548, 254] on div at bounding box center [550, 254] width 8 height 8
drag, startPoint x: 548, startPoint y: 254, endPoint x: 542, endPoint y: 250, distance: 7.0
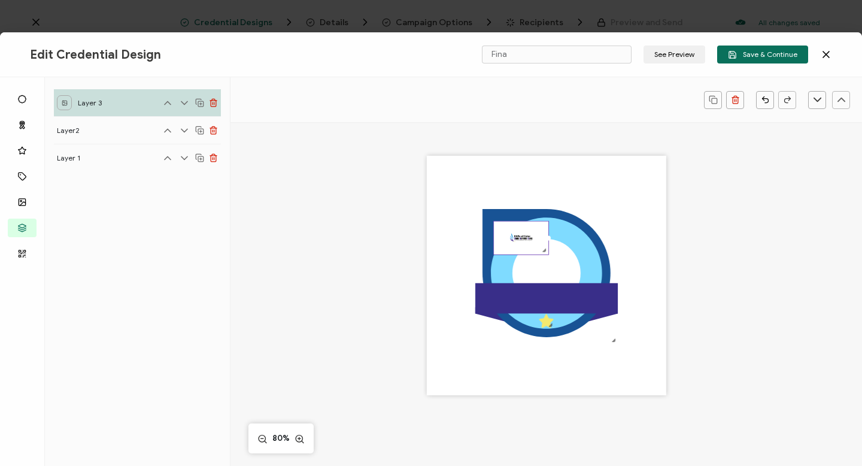
click at [542, 250] on div at bounding box center [545, 251] width 8 height 8
click at [539, 241] on img at bounding box center [521, 238] width 54 height 33
drag, startPoint x: 539, startPoint y: 241, endPoint x: 552, endPoint y: 265, distance: 26.5
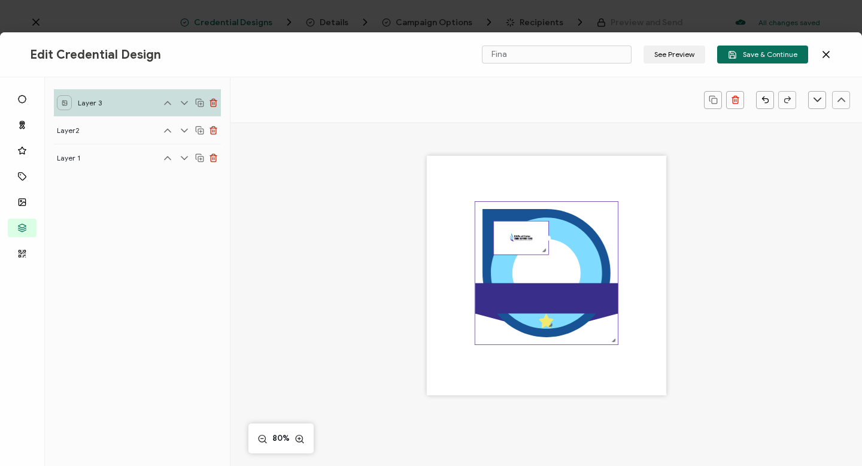
click at [552, 265] on div ".uuid-e0167db1-c400-465b-bddd-c50bfc339371{}.uuid-efc37302-9416-4d3d-8d4c-a6863…" at bounding box center [546, 275] width 239 height 239
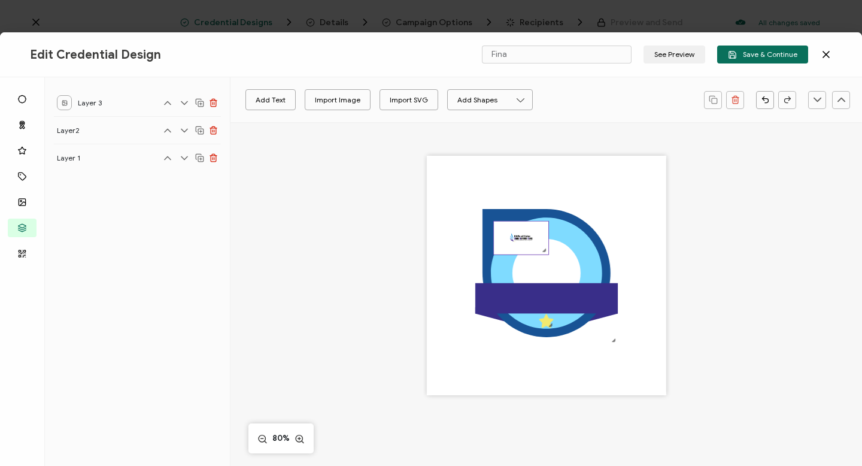
click at [521, 236] on img at bounding box center [521, 238] width 54 height 33
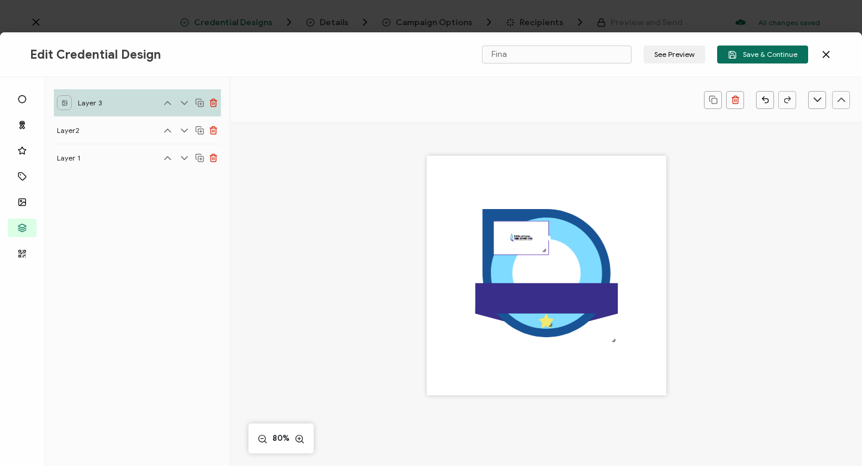
click at [184, 102] on icon at bounding box center [184, 103] width 12 height 12
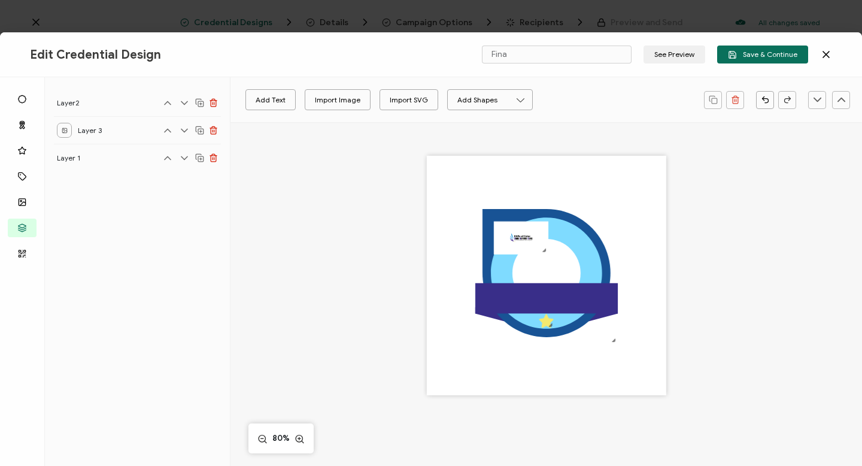
click at [167, 101] on icon at bounding box center [168, 102] width 6 height 3
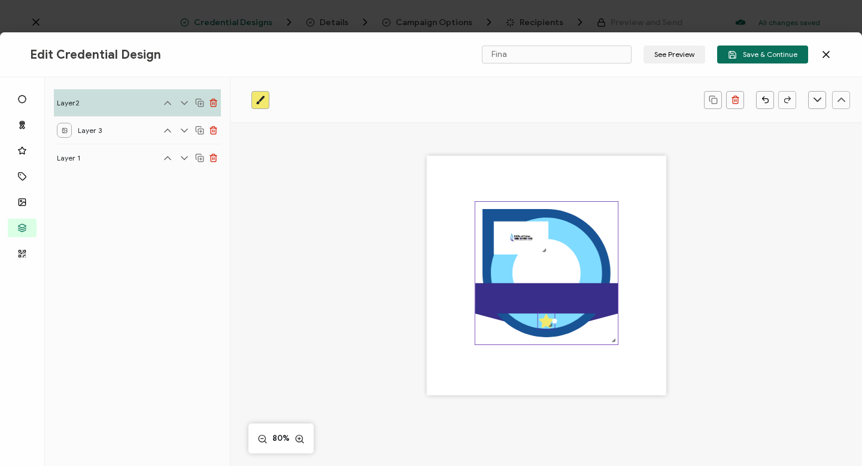
drag, startPoint x: 520, startPoint y: 241, endPoint x: 545, endPoint y: 263, distance: 33.1
click at [545, 263] on div ".uuid-e0167db1-c400-465b-bddd-c50bfc339371{}.uuid-efc37302-9416-4d3d-8d4c-a6863…" at bounding box center [546, 275] width 239 height 239
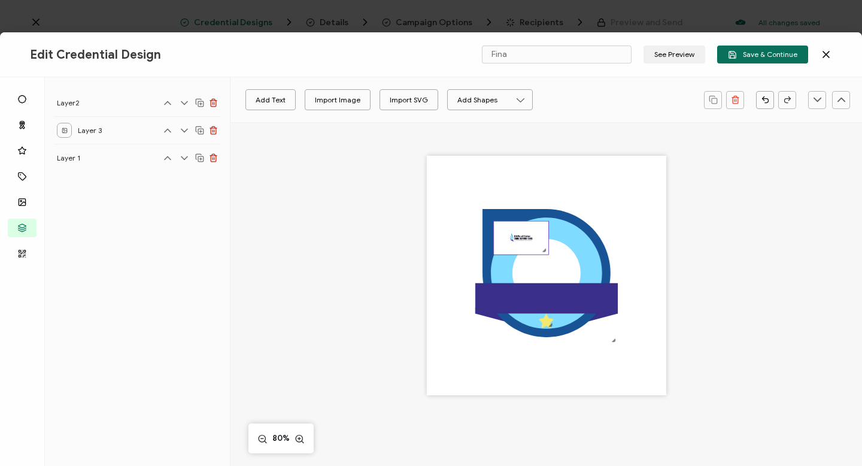
drag, startPoint x: 528, startPoint y: 238, endPoint x: 532, endPoint y: 250, distance: 12.5
click at [532, 251] on img at bounding box center [521, 238] width 54 height 33
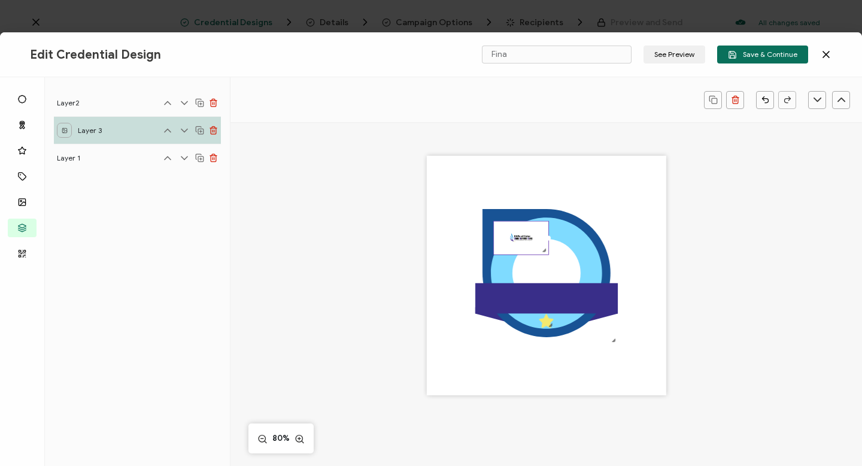
click at [518, 239] on img at bounding box center [521, 238] width 54 height 33
drag, startPoint x: 513, startPoint y: 238, endPoint x: 527, endPoint y: 254, distance: 21.7
click at [527, 254] on div at bounding box center [521, 238] width 56 height 34
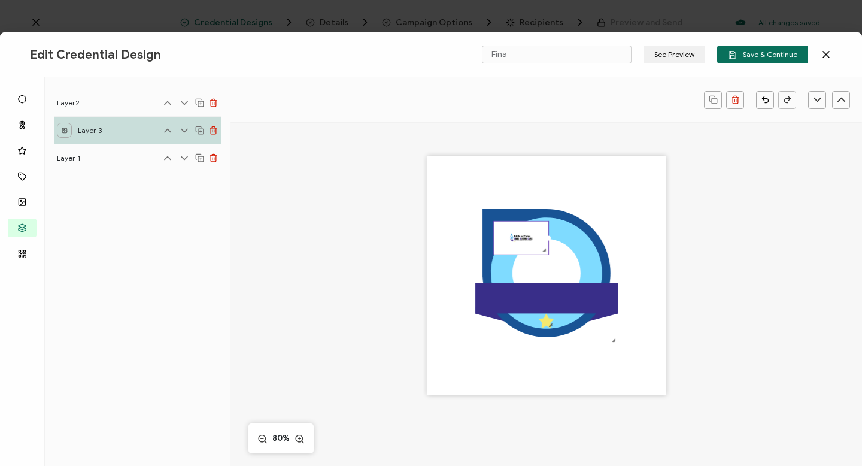
drag, startPoint x: 533, startPoint y: 234, endPoint x: 546, endPoint y: 245, distance: 17.4
click at [546, 245] on img at bounding box center [521, 238] width 54 height 33
drag, startPoint x: 544, startPoint y: 236, endPoint x: 549, endPoint y: 269, distance: 33.9
click at [549, 269] on div ".uuid-e0167db1-c400-465b-bddd-c50bfc339371{}.uuid-efc37302-9416-4d3d-8d4c-a6863…" at bounding box center [546, 275] width 239 height 239
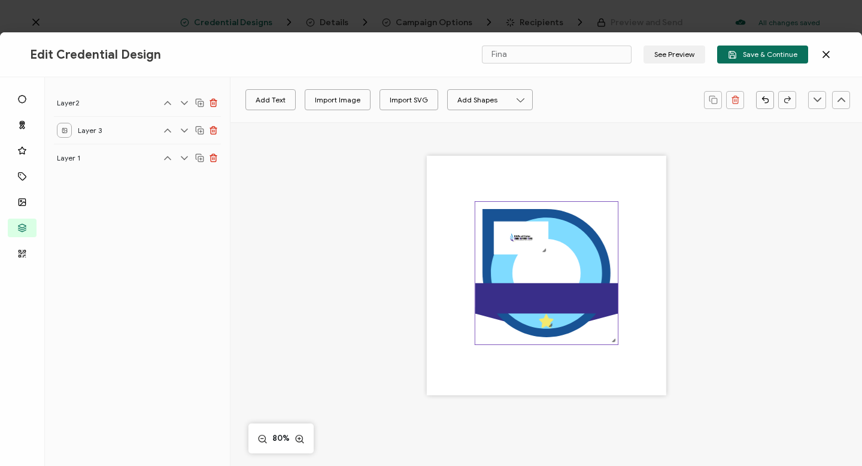
click at [544, 268] on circle at bounding box center [546, 273] width 68 height 68
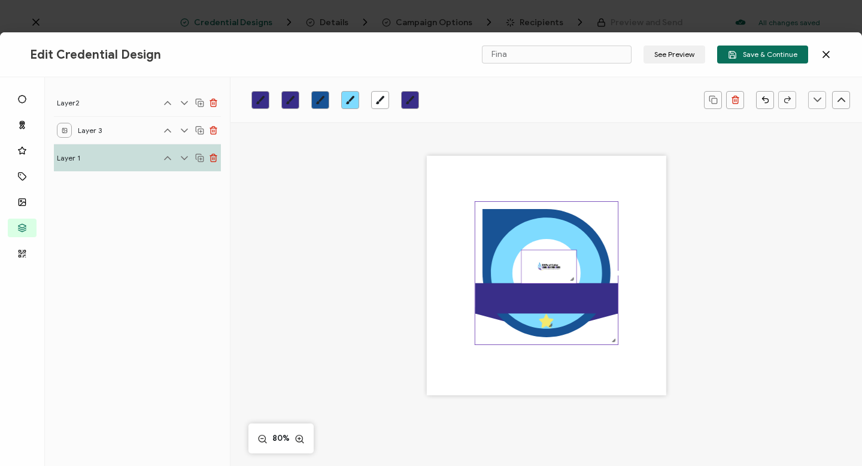
drag, startPoint x: 530, startPoint y: 229, endPoint x: 557, endPoint y: 258, distance: 39.8
click at [557, 258] on img at bounding box center [548, 266] width 54 height 33
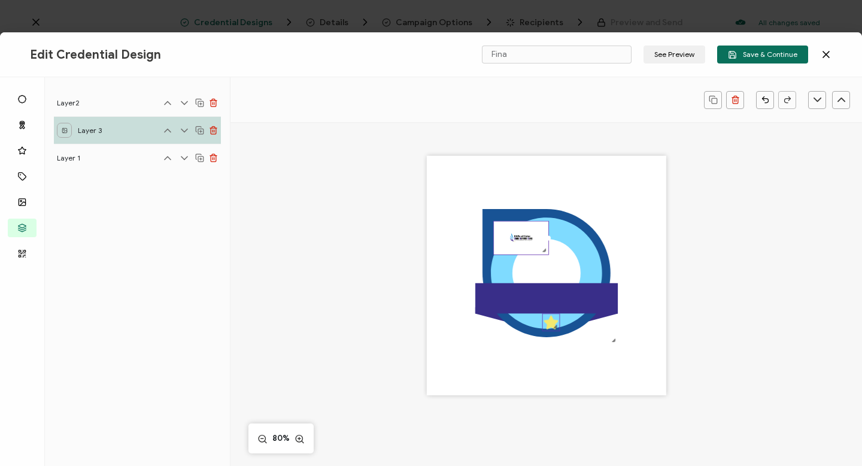
drag, startPoint x: 527, startPoint y: 257, endPoint x: 548, endPoint y: 321, distance: 66.8
click at [548, 321] on icon at bounding box center [551, 323] width 14 height 14
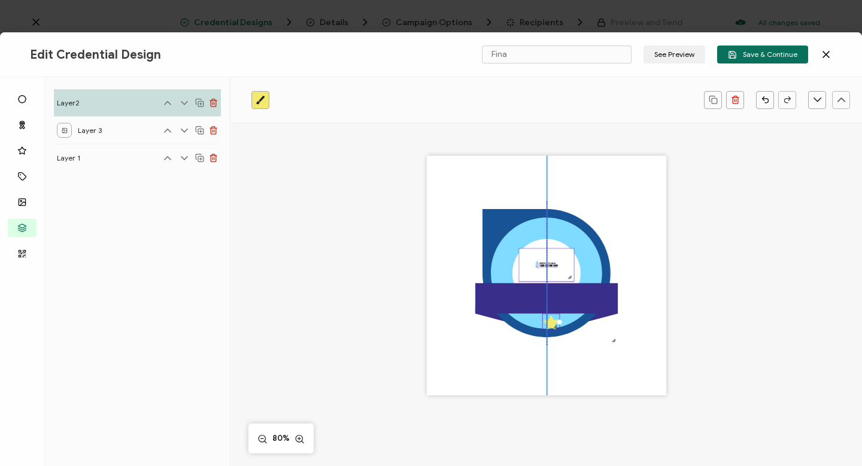
drag, startPoint x: 533, startPoint y: 241, endPoint x: 560, endPoint y: 268, distance: 38.1
click at [560, 268] on img at bounding box center [546, 264] width 54 height 33
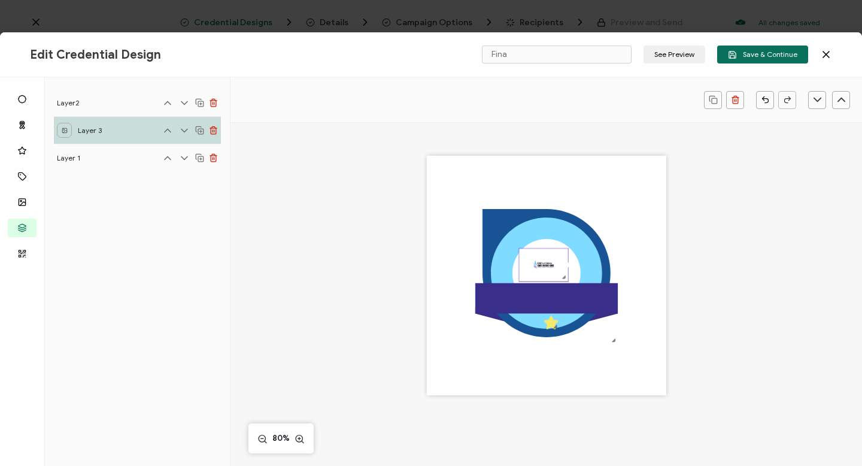
drag, startPoint x: 571, startPoint y: 263, endPoint x: 565, endPoint y: 263, distance: 6.0
click at [566, 263] on div at bounding box center [568, 265] width 5 height 5
drag, startPoint x: 542, startPoint y: 280, endPoint x: 544, endPoint y: 272, distance: 7.3
click at [544, 274] on div at bounding box center [543, 276] width 49 height 4
click at [567, 261] on div at bounding box center [568, 261] width 5 height 5
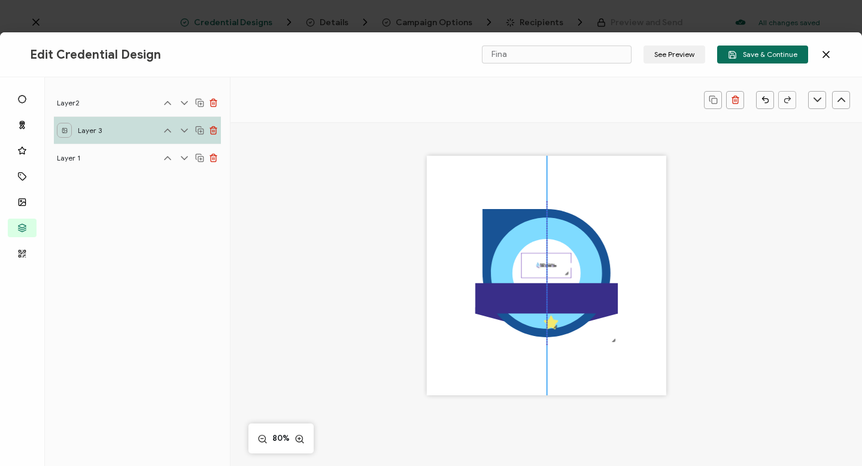
drag, startPoint x: 540, startPoint y: 260, endPoint x: 545, endPoint y: 265, distance: 6.8
click at [545, 265] on img at bounding box center [545, 265] width 49 height 25
click at [544, 251] on circle at bounding box center [546, 273] width 68 height 68
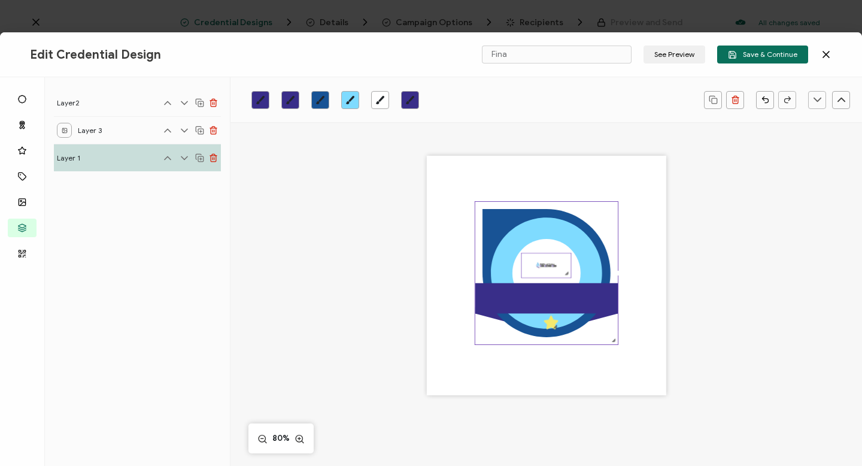
click at [545, 260] on img at bounding box center [545, 265] width 49 height 25
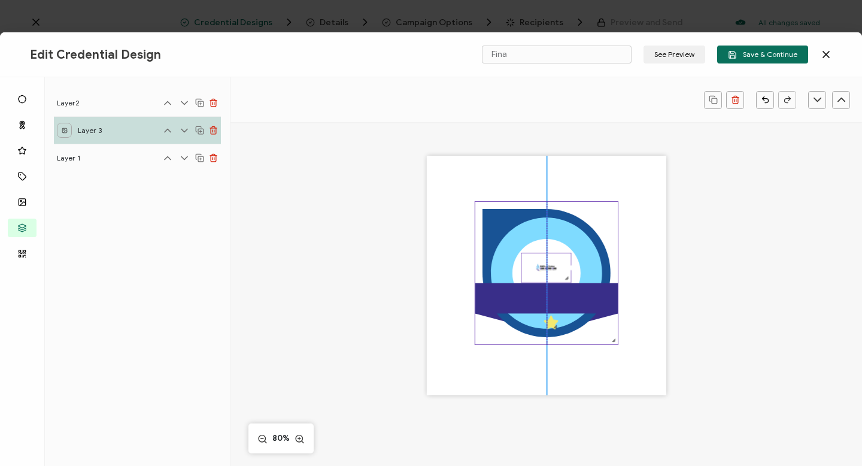
drag, startPoint x: 547, startPoint y: 278, endPoint x: 547, endPoint y: 285, distance: 7.2
click at [547, 285] on div ".uuid-e0167db1-c400-465b-bddd-c50bfc339371{}.uuid-efc37302-9416-4d3d-8d4c-a6863…" at bounding box center [546, 275] width 239 height 239
click at [545, 268] on img at bounding box center [546, 263] width 48 height 29
drag, startPoint x: 544, startPoint y: 277, endPoint x: 543, endPoint y: 284, distance: 7.2
click at [543, 284] on div at bounding box center [546, 284] width 48 height 4
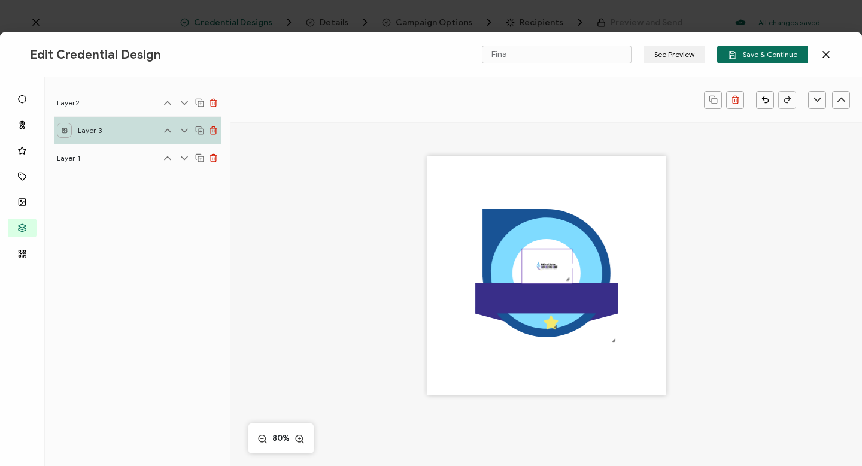
click at [571, 266] on div at bounding box center [571, 266] width 5 height 5
click at [566, 220] on icon at bounding box center [547, 274] width 128 height 128
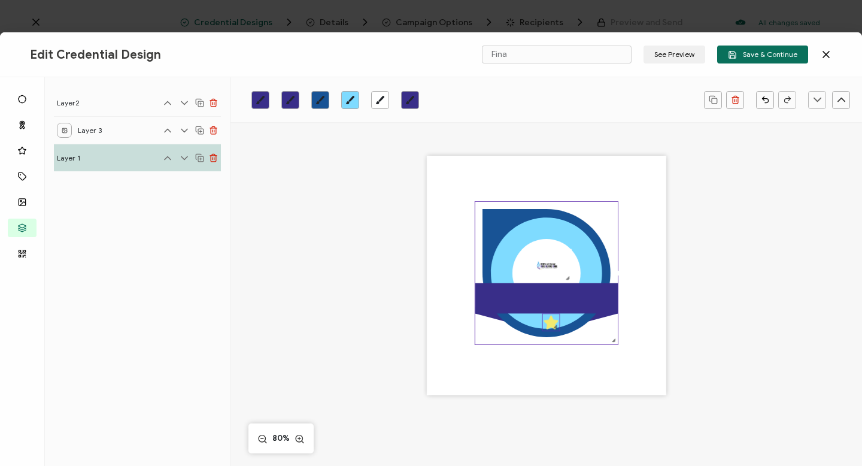
click at [548, 326] on icon at bounding box center [551, 323] width 14 height 14
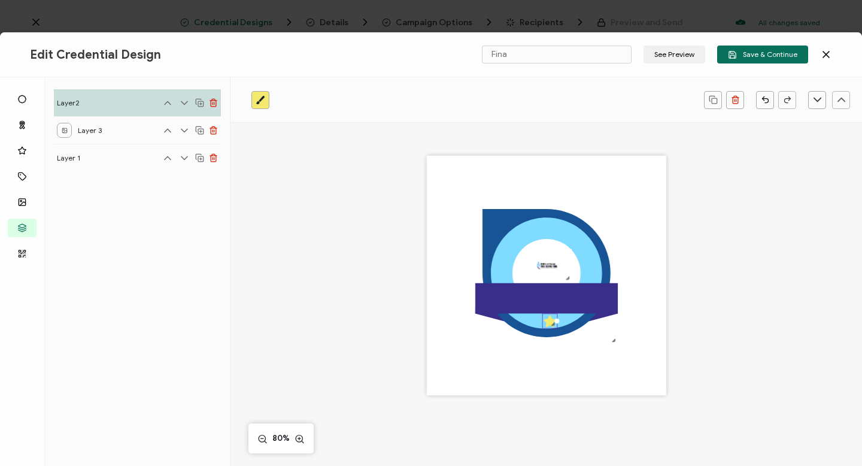
click at [556, 320] on div at bounding box center [556, 321] width 5 height 5
click at [556, 357] on div ".uuid-e0167db1-c400-465b-bddd-c50bfc339371{}.uuid-efc37302-9416-4d3d-8d4c-a6863…" at bounding box center [546, 275] width 239 height 239
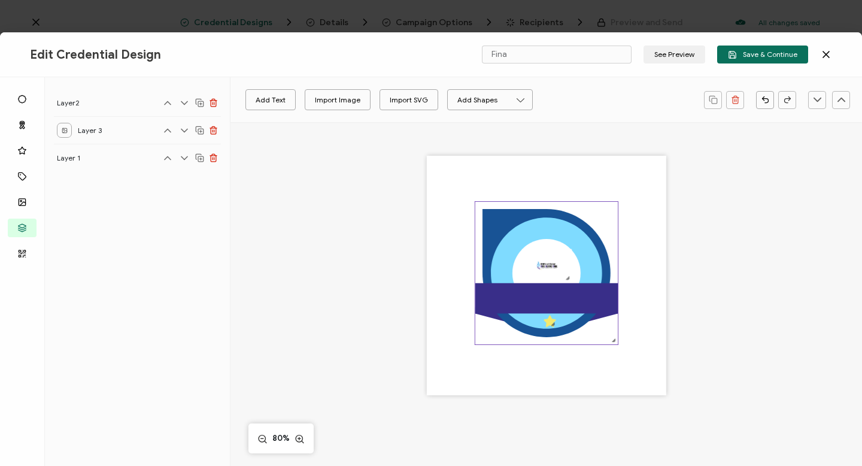
click at [502, 296] on rect at bounding box center [546, 298] width 142 height 31
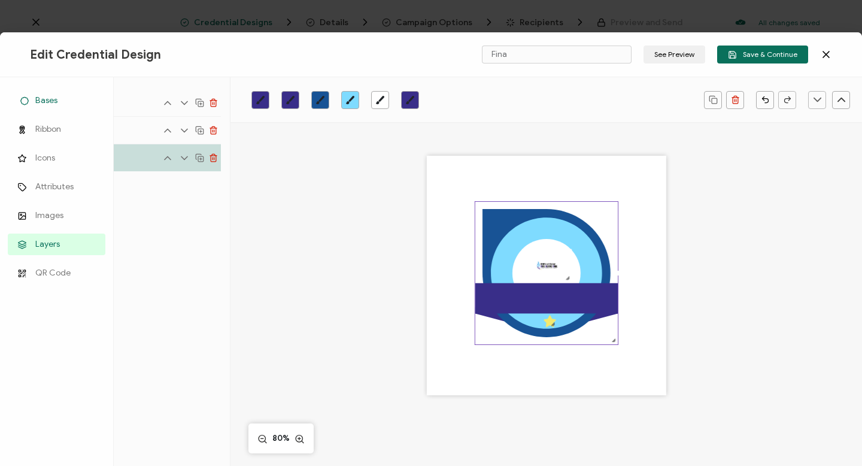
click at [48, 96] on span "Bases" at bounding box center [46, 101] width 22 height 12
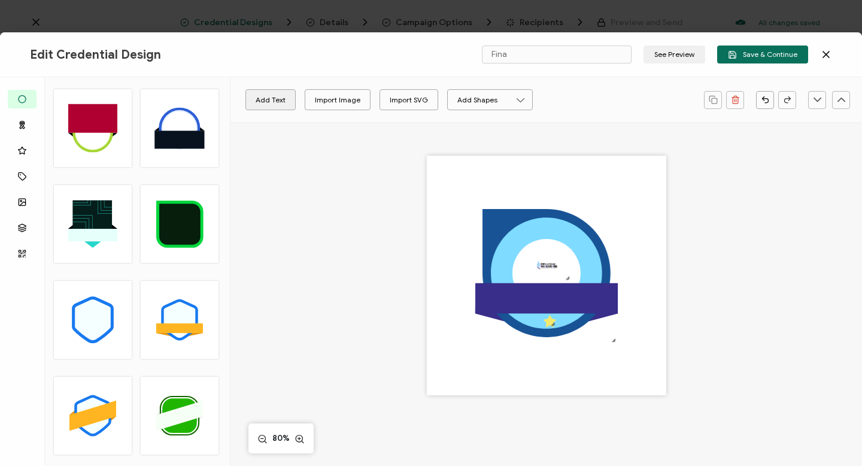
click at [268, 98] on button "Add Text" at bounding box center [270, 99] width 50 height 21
drag, startPoint x: 535, startPoint y: 278, endPoint x: 533, endPoint y: 300, distance: 22.2
click at [533, 300] on pre "Edit this text" at bounding box center [546, 297] width 69 height 16
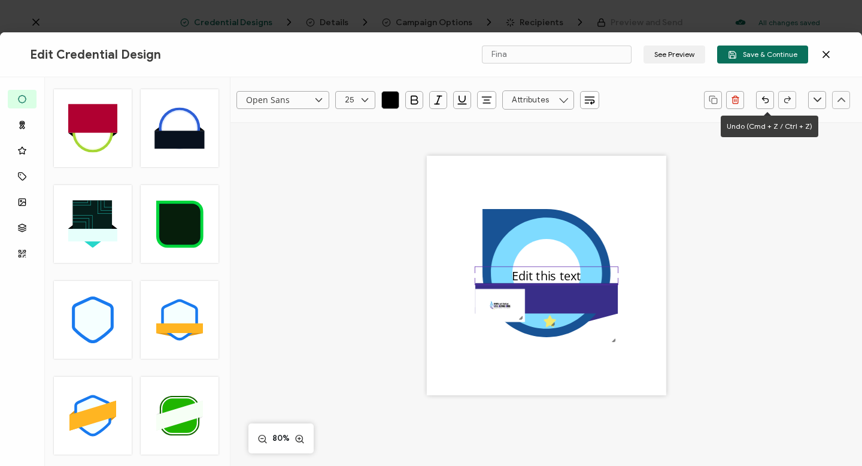
click at [767, 95] on button "button" at bounding box center [765, 100] width 18 height 18
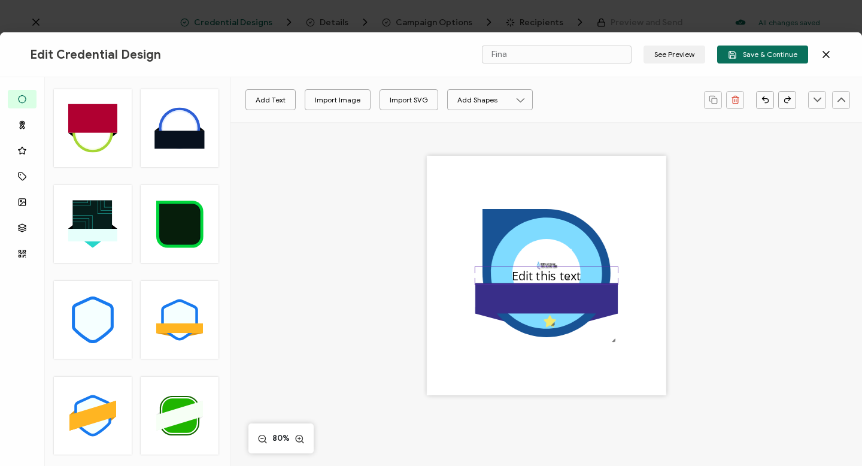
click at [615, 275] on div at bounding box center [617, 276] width 5 height 5
drag, startPoint x: 615, startPoint y: 275, endPoint x: 614, endPoint y: 284, distance: 9.1
click at [614, 284] on div ".uuid-e0167db1-c400-465b-bddd-c50bfc339371{}.uuid-efc37302-9416-4d3d-8d4c-a6863…" at bounding box center [546, 275] width 239 height 239
drag, startPoint x: 606, startPoint y: 275, endPoint x: 602, endPoint y: 295, distance: 19.5
click at [602, 295] on div ".uuid-e0167db1-c400-465b-bddd-c50bfc339371{}.uuid-efc37302-9416-4d3d-8d4c-a6863…" at bounding box center [546, 275] width 239 height 239
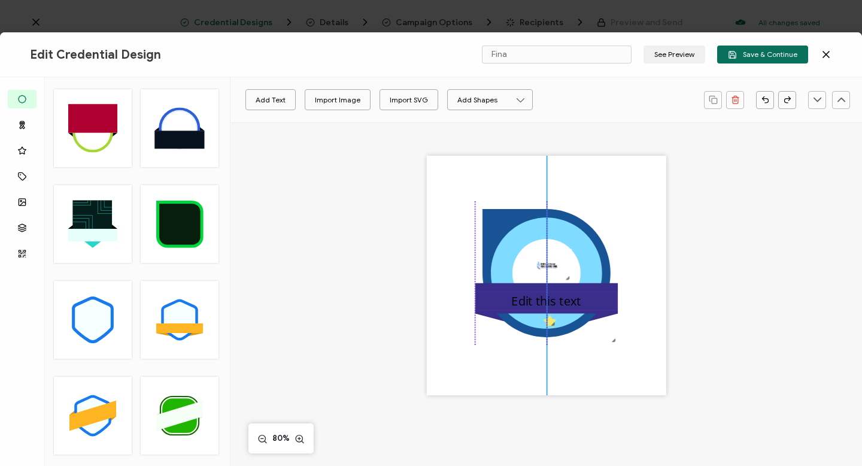
drag, startPoint x: 505, startPoint y: 272, endPoint x: 504, endPoint y: 297, distance: 25.2
click at [504, 297] on div "Edit this text" at bounding box center [546, 301] width 142 height 19
click at [365, 98] on icon at bounding box center [364, 100] width 15 height 18
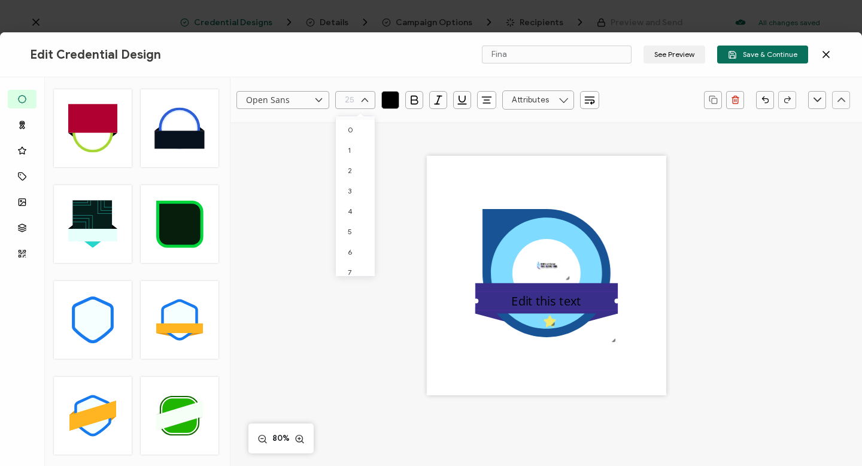
scroll to position [375, 0]
click at [353, 121] on span "18" at bounding box center [351, 121] width 7 height 9
type input "18"
click at [536, 263] on img at bounding box center [546, 265] width 50 height 33
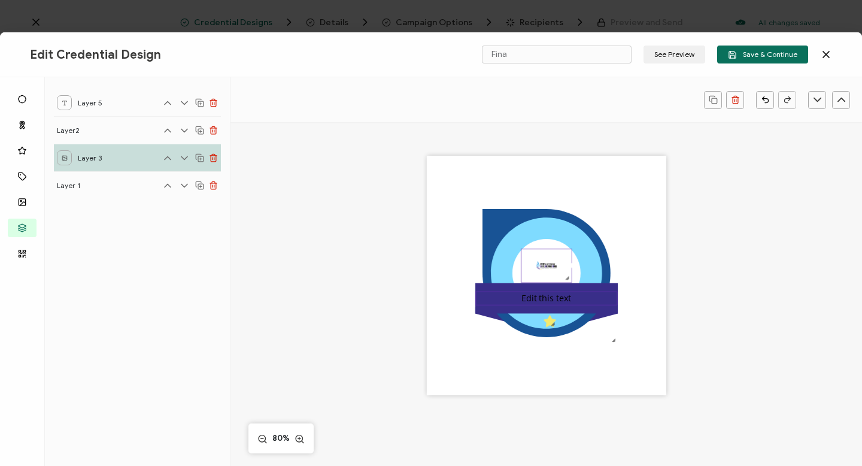
click at [523, 298] on pre "Edit this text" at bounding box center [546, 297] width 50 height 11
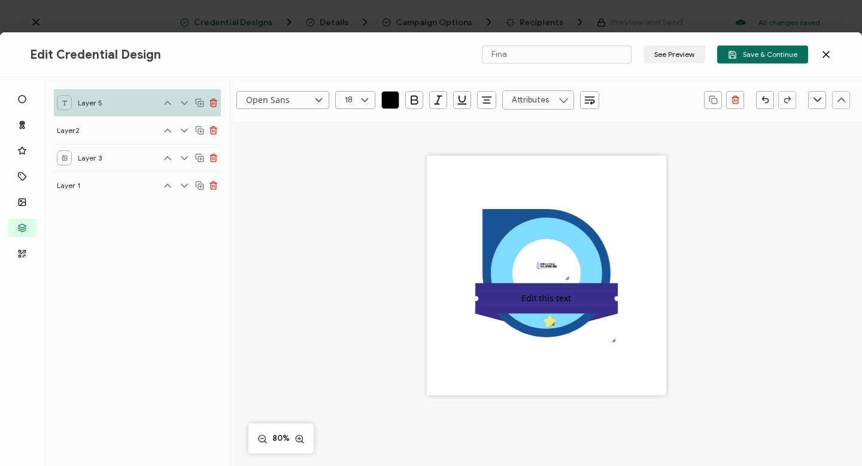
click at [523, 298] on pre "Edit this text" at bounding box center [546, 297] width 50 height 11
click at [574, 309] on div "Introduction to Primary Palliative Care this text" at bounding box center [546, 305] width 142 height 27
drag, startPoint x: 540, startPoint y: 314, endPoint x: 576, endPoint y: 313, distance: 35.9
click at [576, 313] on div "Introduction to Primary Palliative Care this text" at bounding box center [546, 305] width 142 height 27
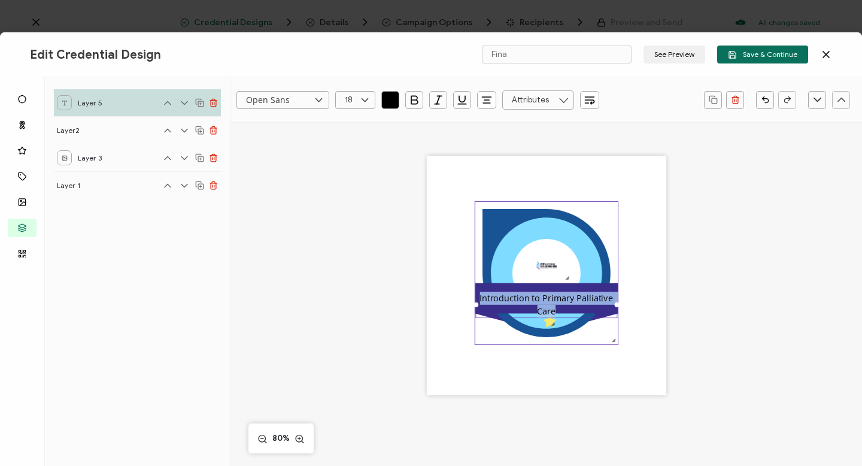
drag, startPoint x: 553, startPoint y: 312, endPoint x: 472, endPoint y: 294, distance: 82.2
click at [472, 295] on div ".uuid-e0167db1-c400-465b-bddd-c50bfc339371{}.uuid-efc37302-9416-4d3d-8d4c-a6863…" at bounding box center [546, 275] width 239 height 239
click at [365, 97] on icon at bounding box center [364, 100] width 15 height 18
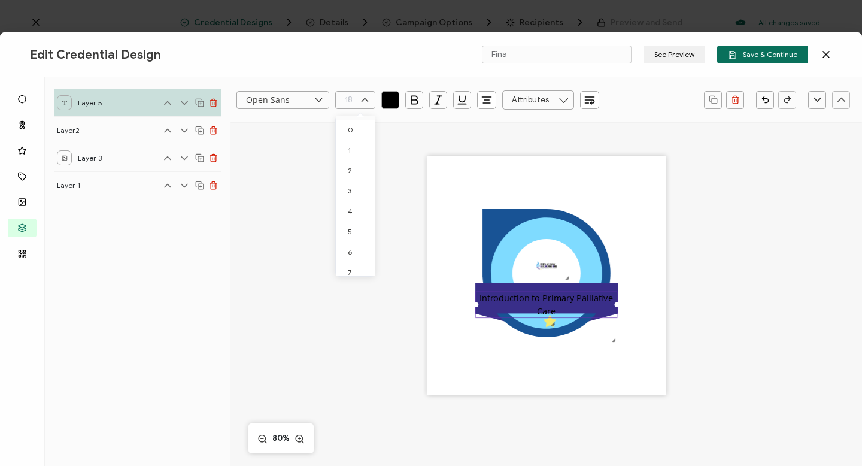
scroll to position [232, 0]
click at [357, 219] on li "16" at bounding box center [357, 223] width 43 height 20
type input "16"
click at [390, 98] on icon "button" at bounding box center [390, 100] width 12 height 12
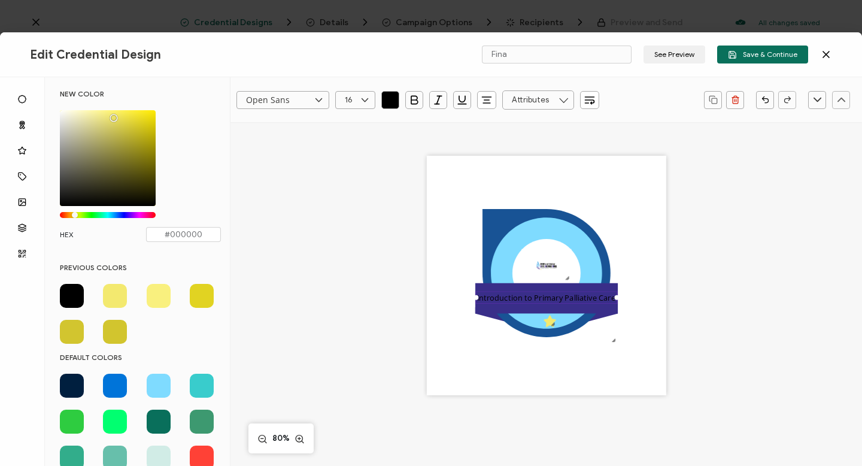
click at [117, 290] on span at bounding box center [115, 296] width 24 height 24
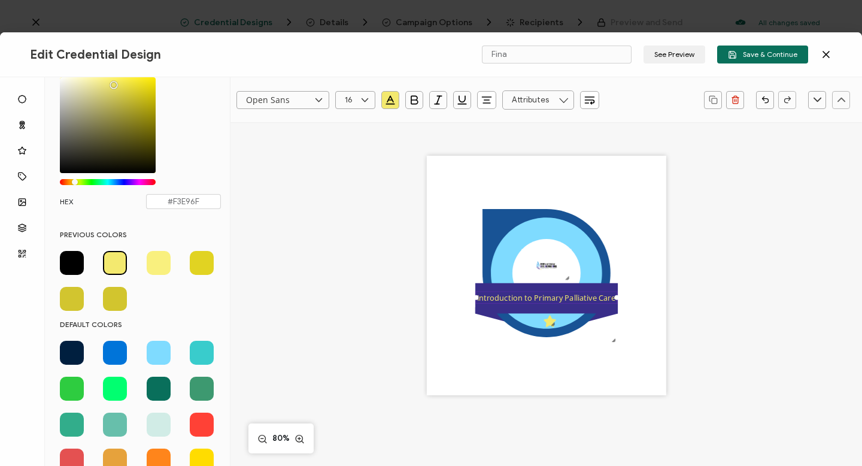
scroll to position [0, 0]
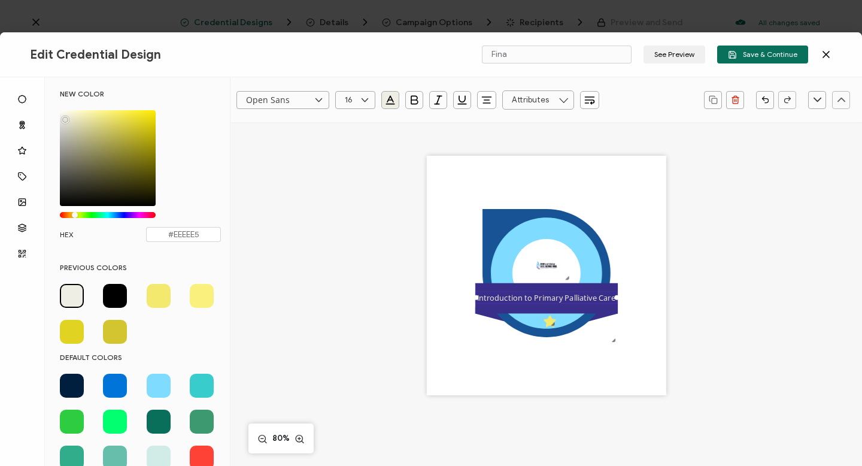
drag, startPoint x: 115, startPoint y: 115, endPoint x: 63, endPoint y: 117, distance: 51.5
click at [63, 117] on div "Chrome color picker" at bounding box center [65, 120] width 6 height 6
type input "#EDECE4"
click at [183, 145] on div "NEW COLOR #EDECE4 hex 237 r 236 g 228 b 1 a 55 h 19% s 91% l 1 a HEX #EDECE4" at bounding box center [140, 171] width 179 height 165
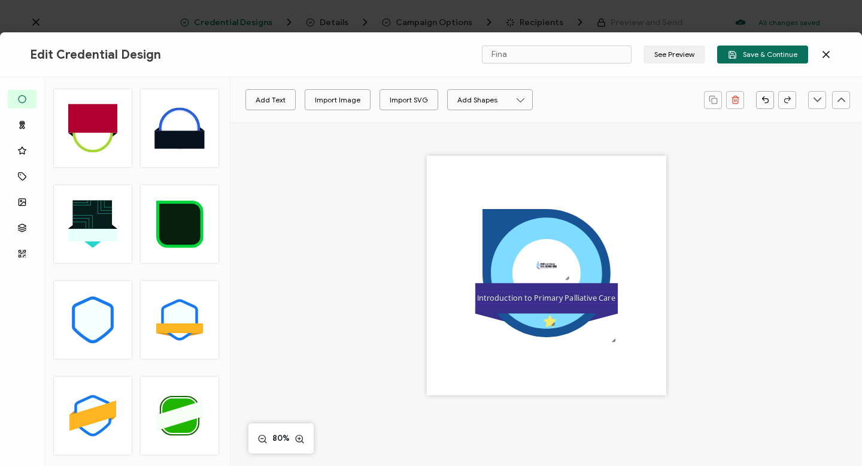
click at [533, 295] on pre "Introduction to Primary Palliative Care" at bounding box center [546, 297] width 138 height 11
click at [530, 294] on pre "Introduction to Primary Palliative Care" at bounding box center [546, 297] width 138 height 11
click at [549, 303] on div "Introduction to Primary Palliative Care" at bounding box center [546, 304] width 142 height 24
click at [610, 304] on div "Introduction to Primary Palliative Care" at bounding box center [546, 304] width 142 height 24
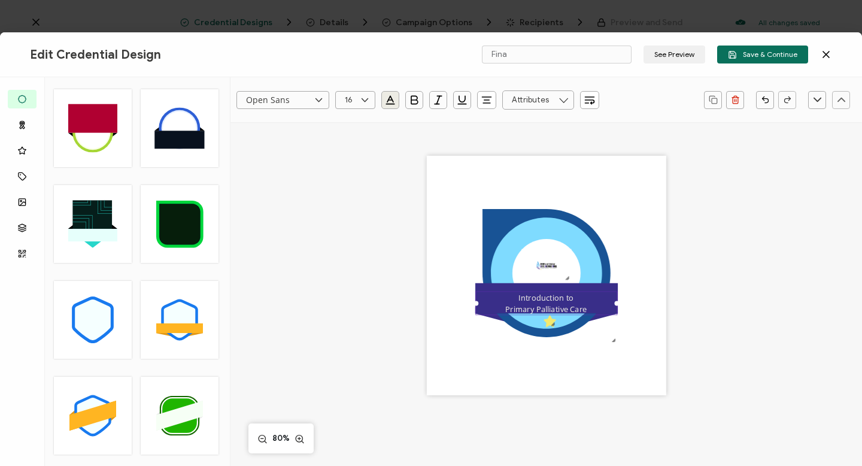
click at [574, 301] on div "Introduction to Primary Palliative Care" at bounding box center [546, 304] width 142 height 24
click at [551, 294] on pre "Introduction to Primary Palliative Care" at bounding box center [546, 303] width 81 height 22
click at [529, 291] on rect at bounding box center [546, 298] width 142 height 31
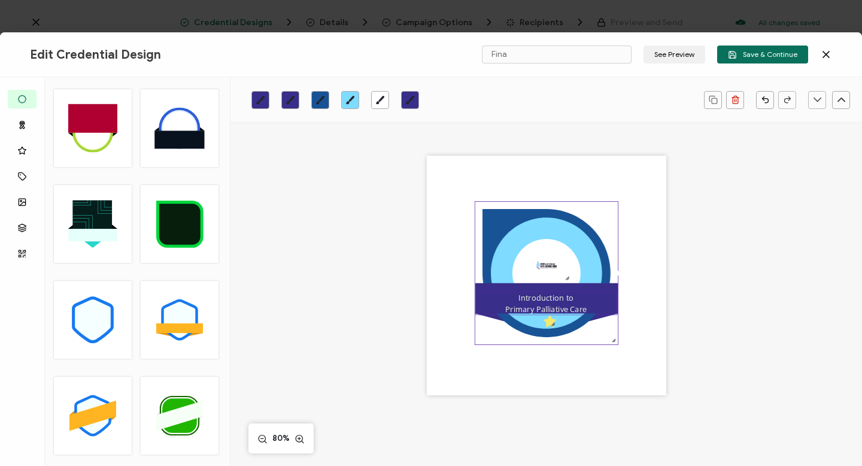
click at [542, 296] on pre "Introduction to Primary Palliative Care" at bounding box center [546, 303] width 81 height 22
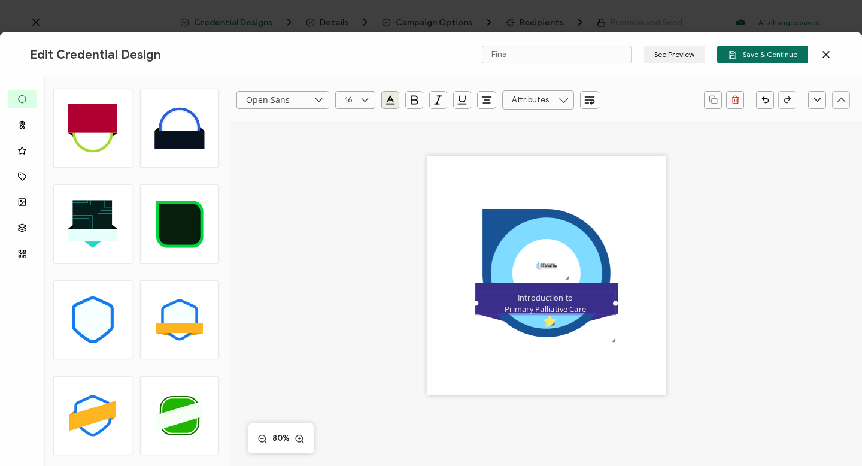
click at [615, 303] on div at bounding box center [615, 303] width 5 height 5
click at [529, 302] on pre "Introduction to Primary Palliative Care" at bounding box center [546, 303] width 81 height 22
drag, startPoint x: 481, startPoint y: 315, endPoint x: 483, endPoint y: 306, distance: 9.2
click at [483, 306] on div "Introduction to Primary Palliative Care" at bounding box center [546, 304] width 142 height 24
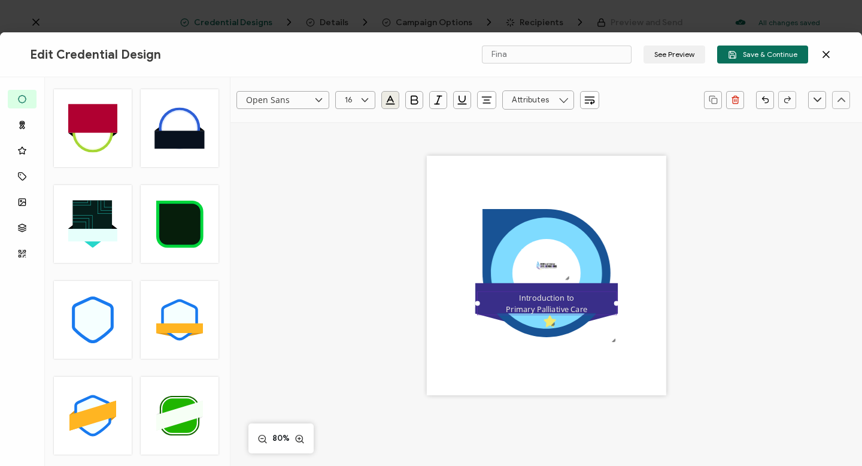
drag, startPoint x: 474, startPoint y: 302, endPoint x: 475, endPoint y: 296, distance: 6.8
click at [477, 296] on div "Introduction to Primary Palliative Care" at bounding box center [547, 304] width 140 height 24
click at [533, 296] on pre "Introduction to Primary Palliative Care" at bounding box center [546, 303] width 81 height 22
drag, startPoint x: 613, startPoint y: 314, endPoint x: 611, endPoint y: 304, distance: 11.0
click at [611, 304] on div "Introduction to Primary Palliative Care" at bounding box center [547, 304] width 140 height 24
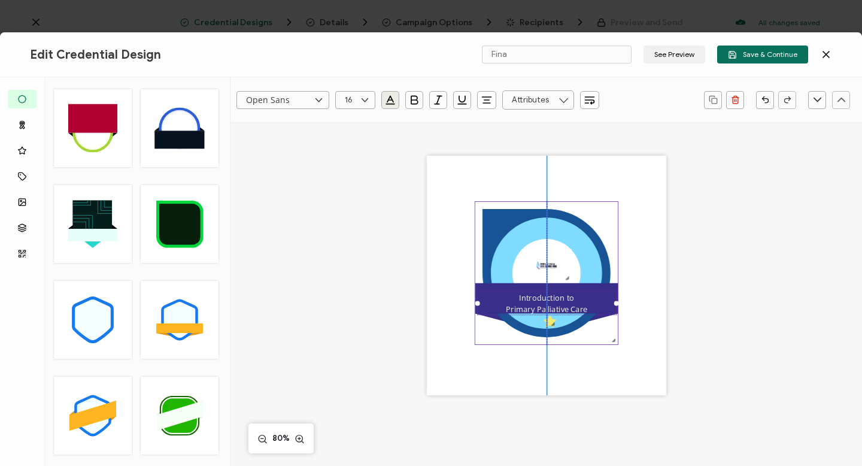
click at [565, 332] on icon at bounding box center [547, 274] width 128 height 128
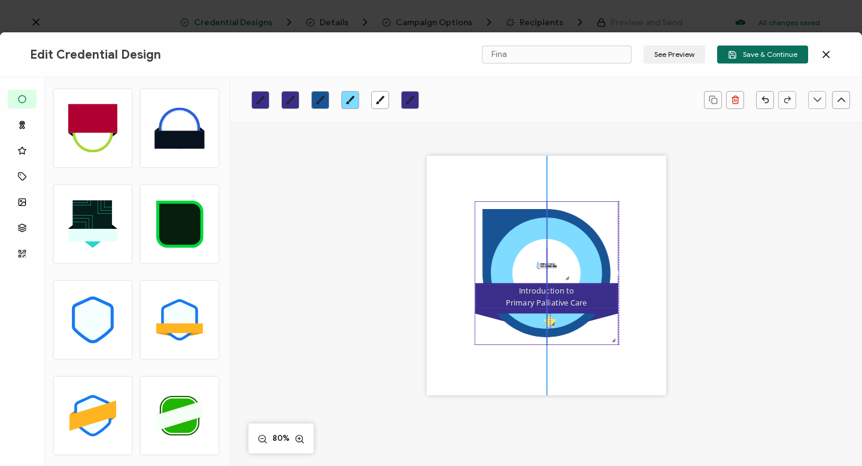
drag, startPoint x: 510, startPoint y: 301, endPoint x: 511, endPoint y: 294, distance: 6.6
click at [511, 294] on div "Introduction to Primary Palliative Care" at bounding box center [547, 297] width 140 height 24
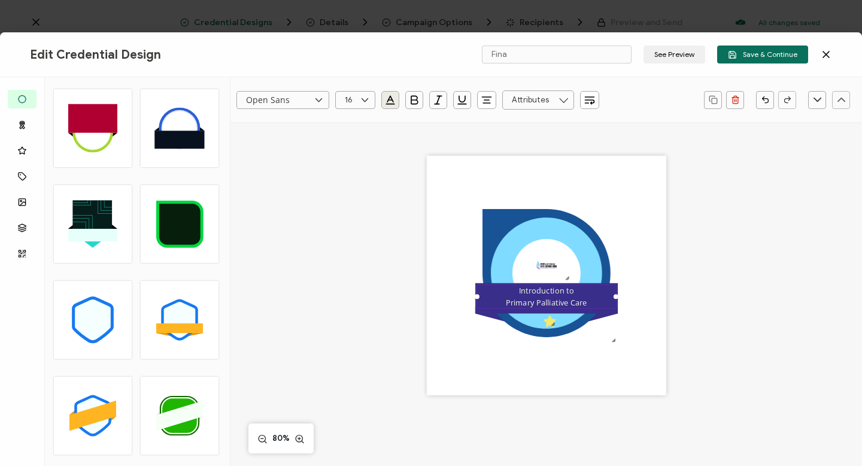
click at [657, 320] on div ".uuid-e0167db1-c400-465b-bddd-c50bfc339371{}.uuid-efc37302-9416-4d3d-8d4c-a6863…" at bounding box center [546, 275] width 239 height 239
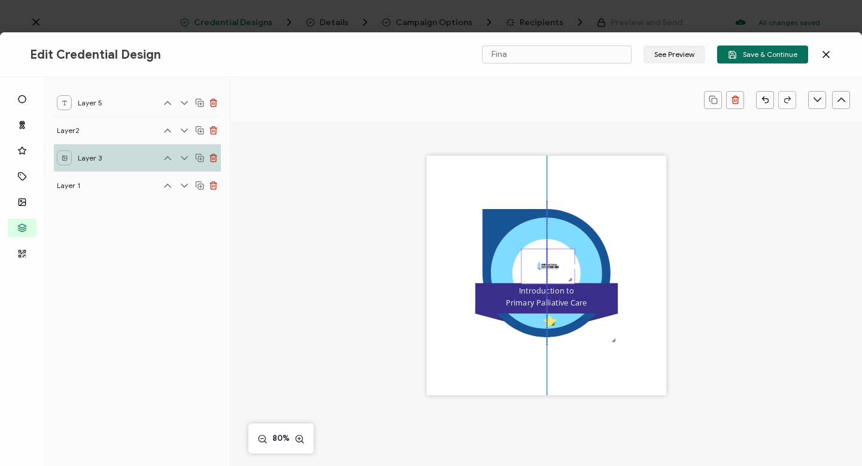
click at [571, 281] on div at bounding box center [548, 265] width 54 height 35
click at [655, 284] on div ".uuid-e0167db1-c400-465b-bddd-c50bfc339371{}.uuid-efc37302-9416-4d3d-8d4c-a6863…" at bounding box center [546, 275] width 239 height 239
click at [569, 266] on div at bounding box center [570, 266] width 5 height 5
click at [540, 262] on img at bounding box center [545, 266] width 49 height 34
click at [623, 247] on div ".uuid-e0167db1-c400-465b-bddd-c50bfc339371{}.uuid-efc37302-9416-4d3d-8d4c-a6863…" at bounding box center [546, 275] width 239 height 239
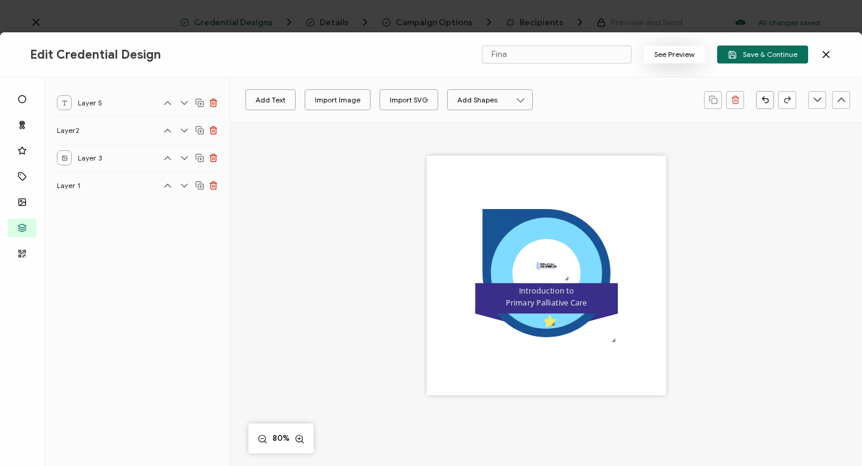
click at [674, 53] on button "See Preview" at bounding box center [675, 55] width 62 height 18
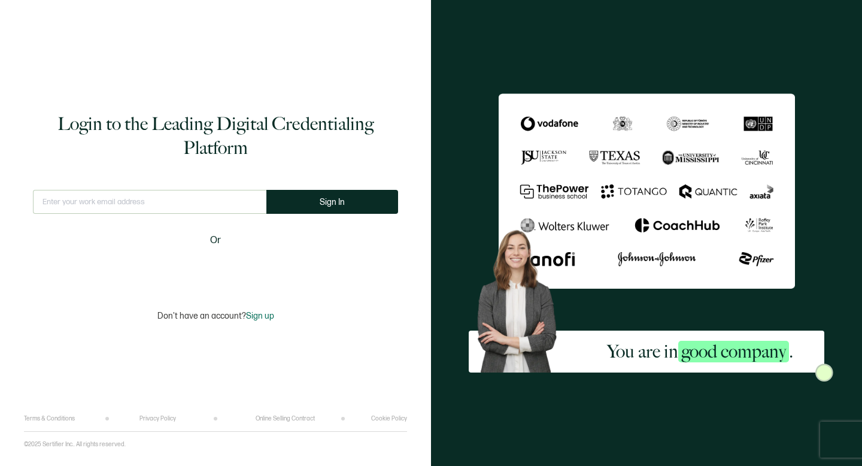
click at [101, 208] on input "text" at bounding box center [149, 202] width 233 height 24
type input "[EMAIL_ADDRESS][DOMAIN_NAME]"
click at [320, 201] on span "Sign In" at bounding box center [332, 202] width 25 height 9
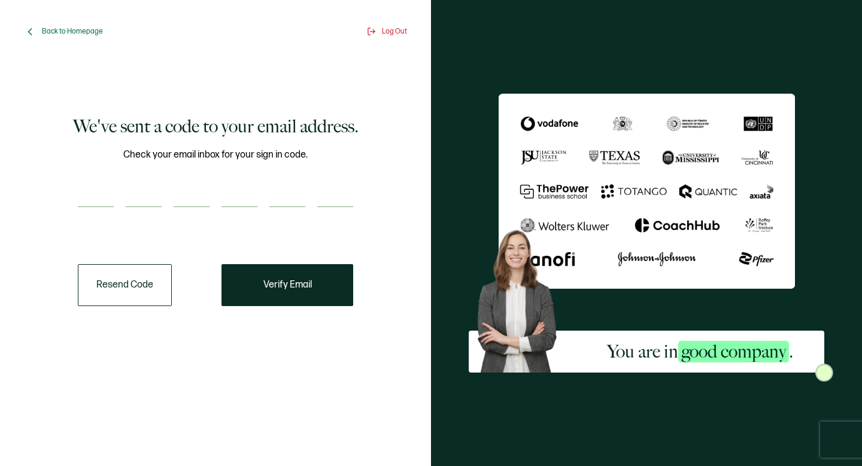
click at [86, 199] on input "number" at bounding box center [96, 195] width 36 height 24
type input "7"
type input "3"
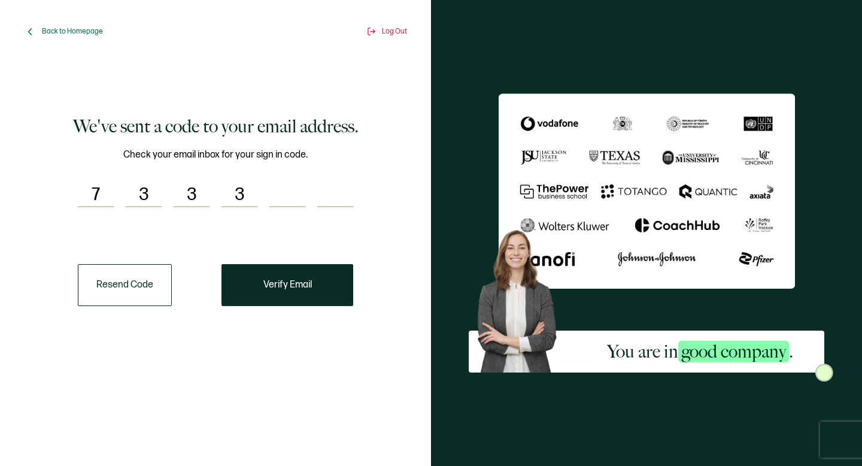
type input "7"
type input "1"
